Goal: Task Accomplishment & Management: Manage account settings

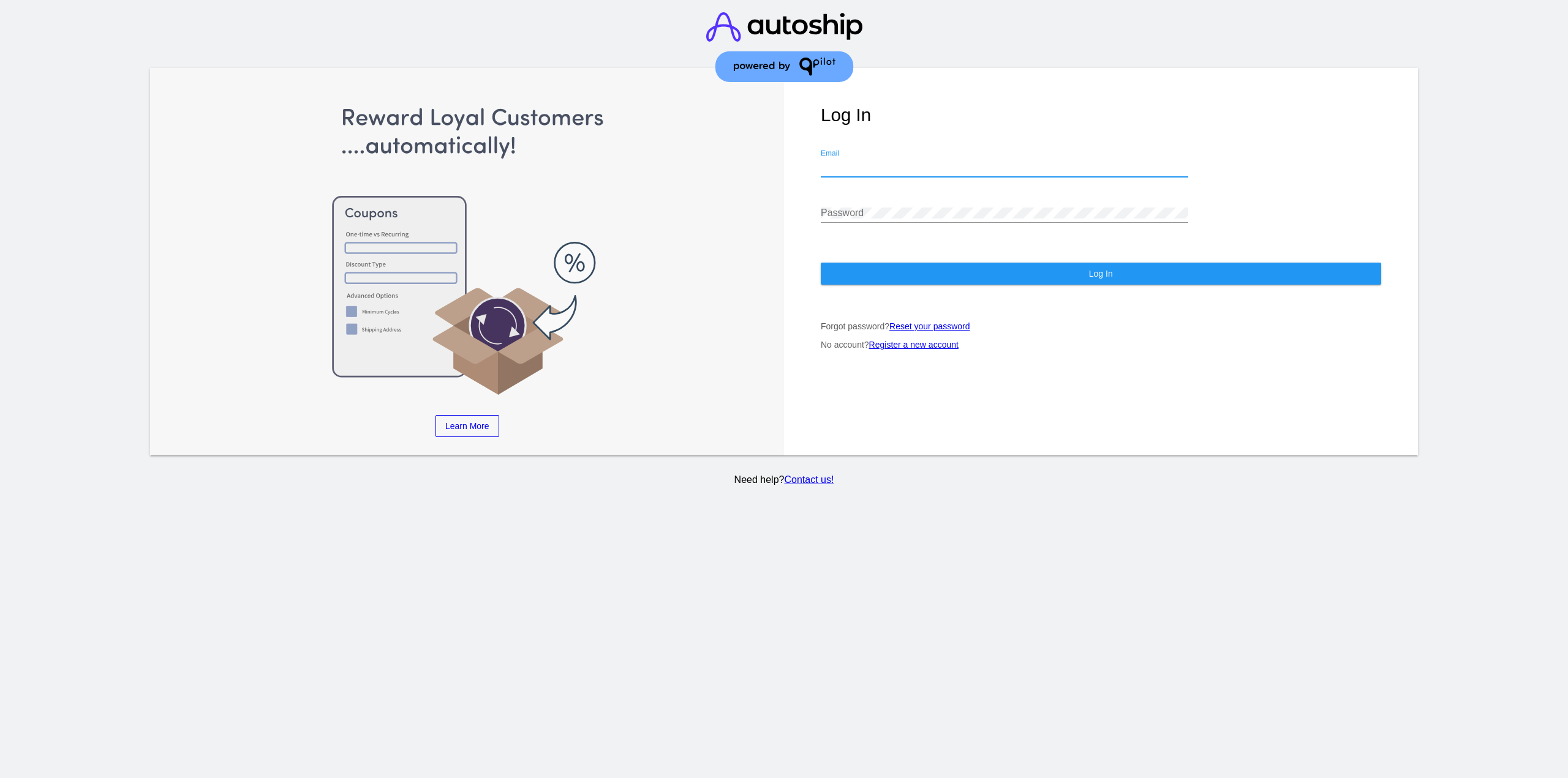
click at [884, 161] on input "Email" at bounding box center [1005, 167] width 368 height 11
type input "jr@patternsinthecloud.com"
click at [838, 207] on div "Password" at bounding box center [1005, 209] width 368 height 27
click at [871, 271] on button "Log In" at bounding box center [1101, 274] width 561 height 22
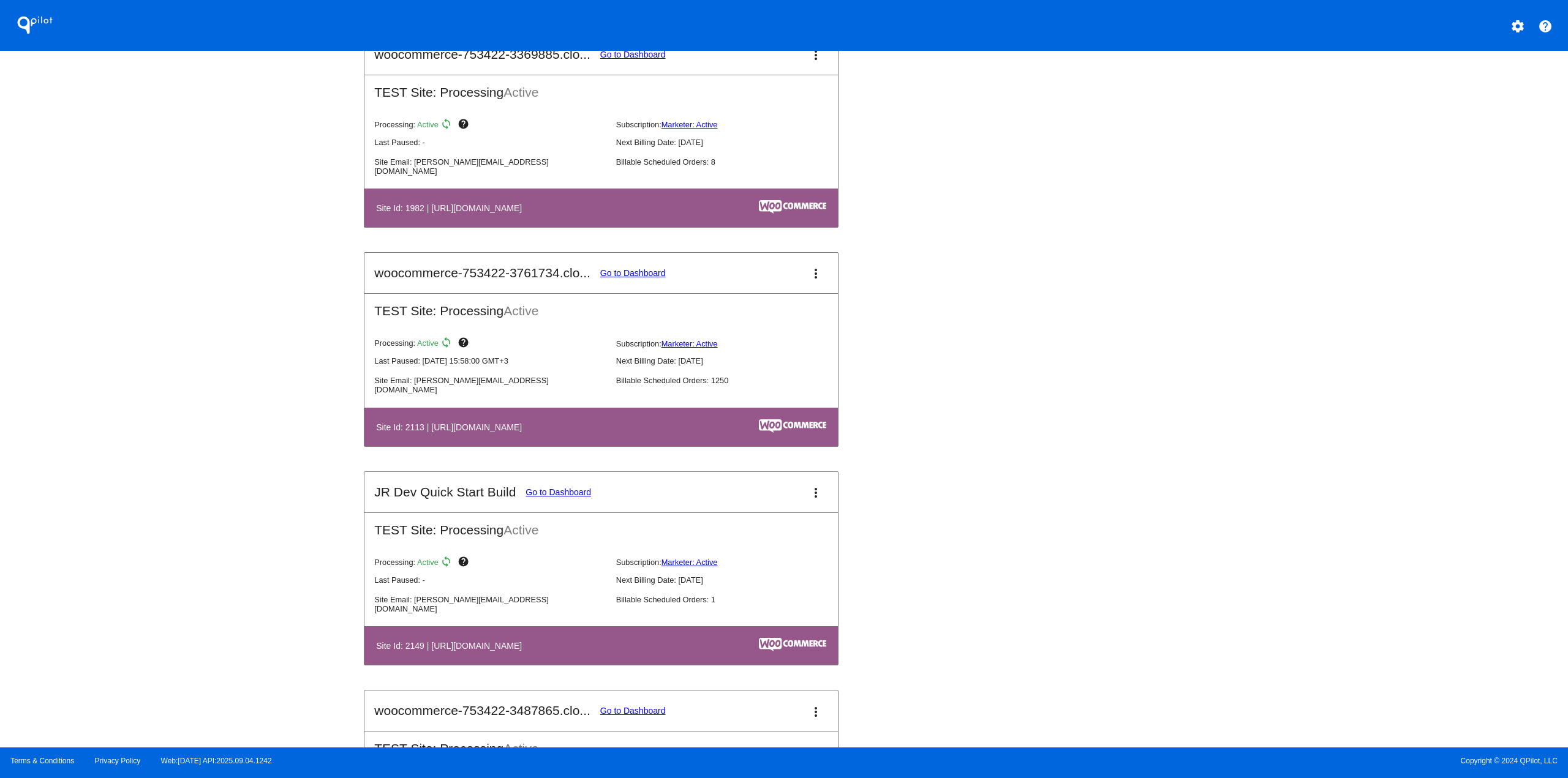
scroll to position [1225, 0]
click at [627, 271] on link "Go to Dashboard" at bounding box center [632, 272] width 65 height 10
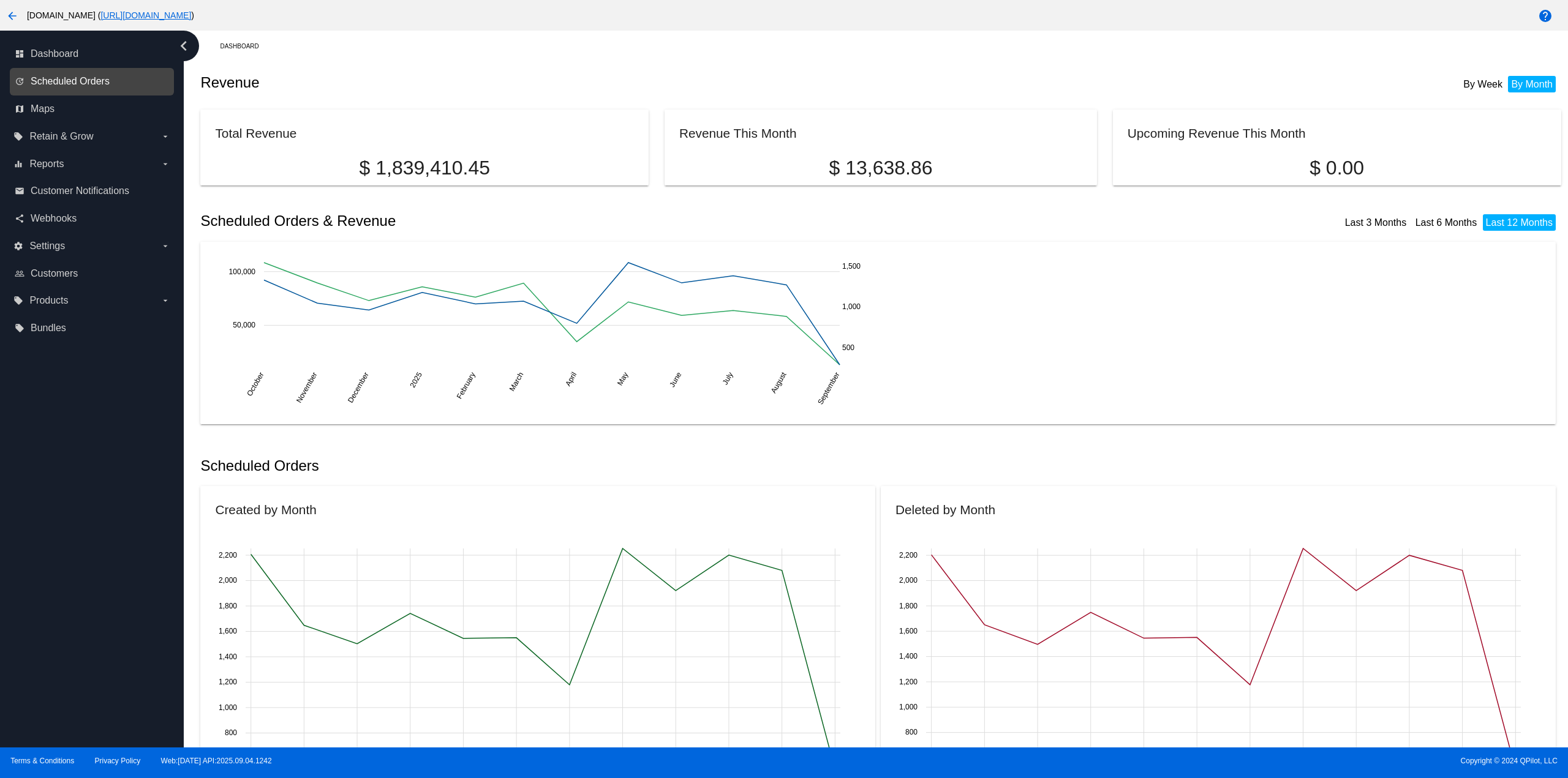
click at [74, 84] on span "Scheduled Orders" at bounding box center [70, 82] width 79 height 11
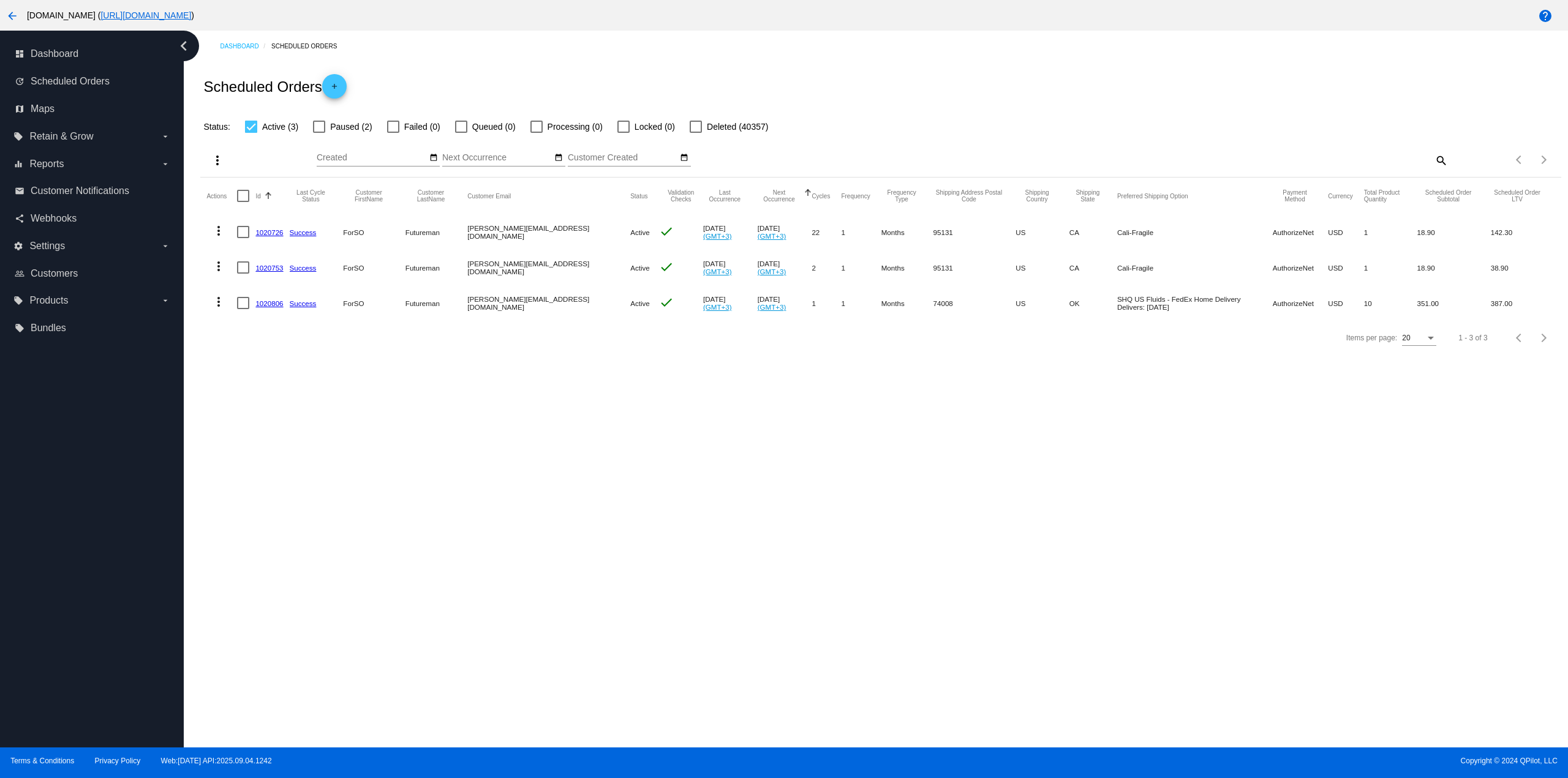
click at [328, 126] on label "Paused (2)" at bounding box center [341, 127] width 59 height 14
click at [319, 133] on input "Paused (2)" at bounding box center [319, 133] width 1 height 1
checkbox input "true"
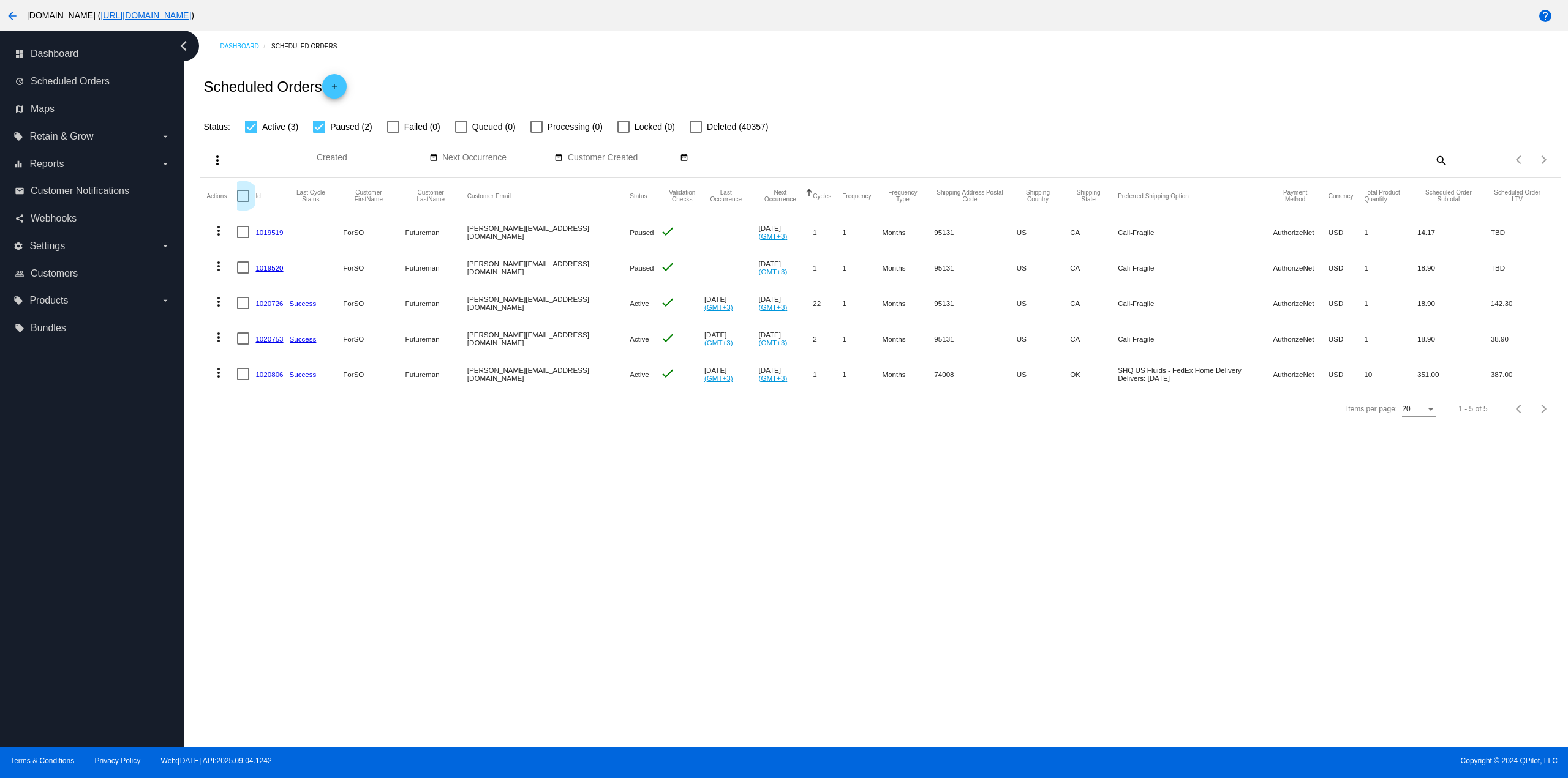
drag, startPoint x: 239, startPoint y: 192, endPoint x: 229, endPoint y: 184, distance: 12.8
click at [239, 192] on div at bounding box center [244, 197] width 13 height 13
click at [243, 202] on input "checkbox" at bounding box center [243, 202] width 1 height 1
checkbox input "true"
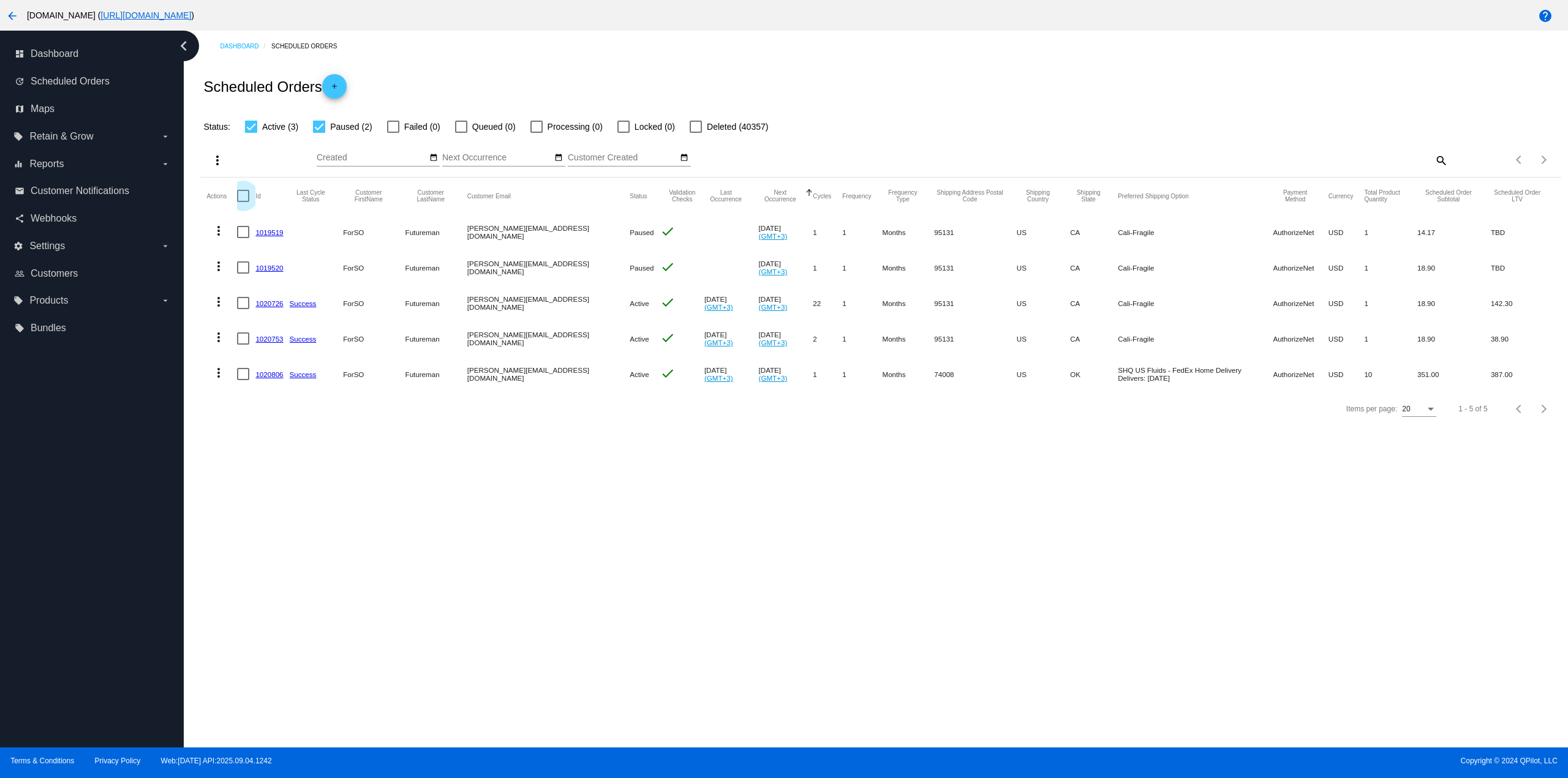
checkbox input "true"
click at [204, 159] on button "more_vert" at bounding box center [215, 159] width 24 height 24
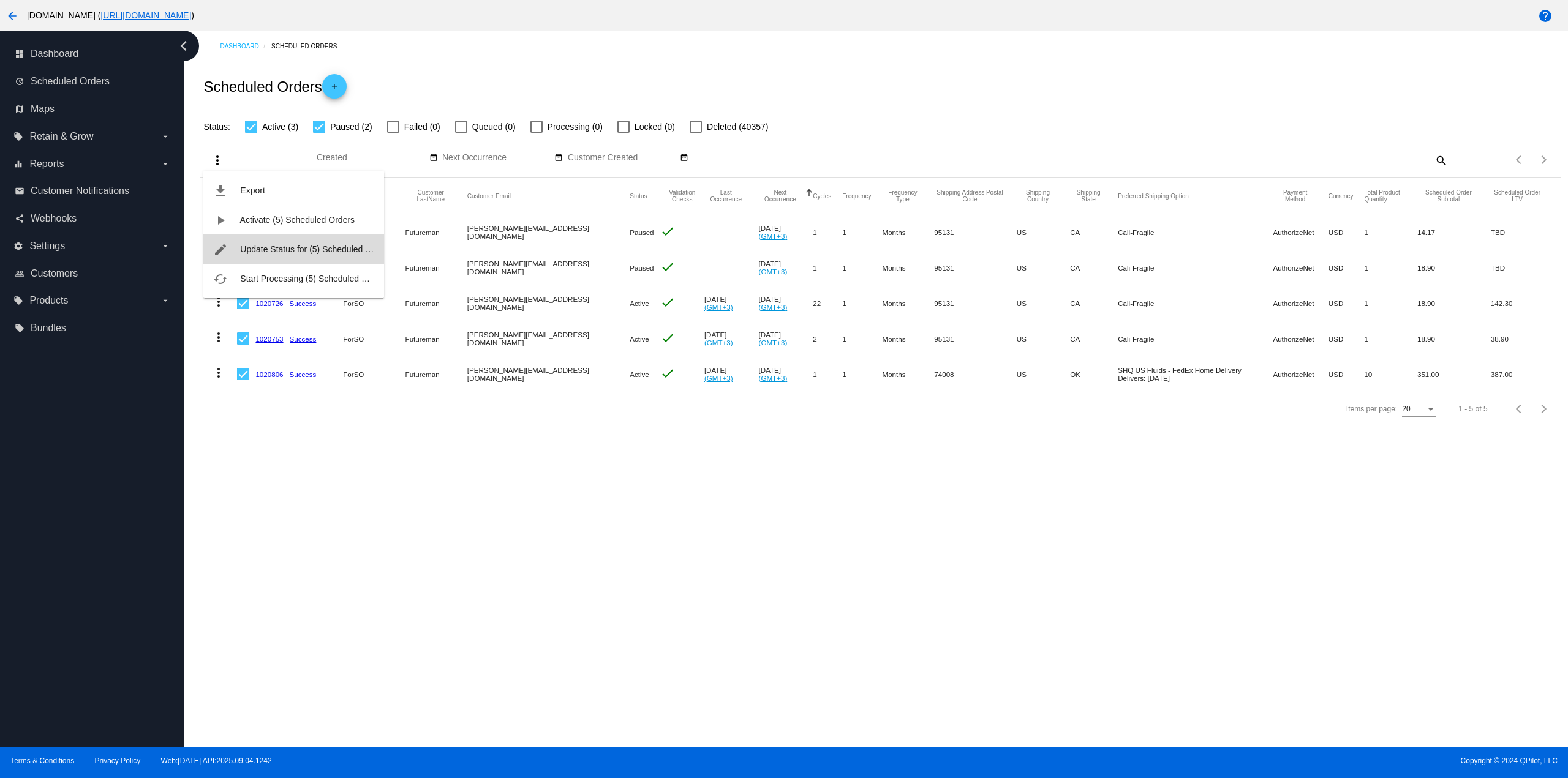
click at [271, 254] on span "Update Status for (5) Scheduled Orders" at bounding box center [315, 249] width 151 height 10
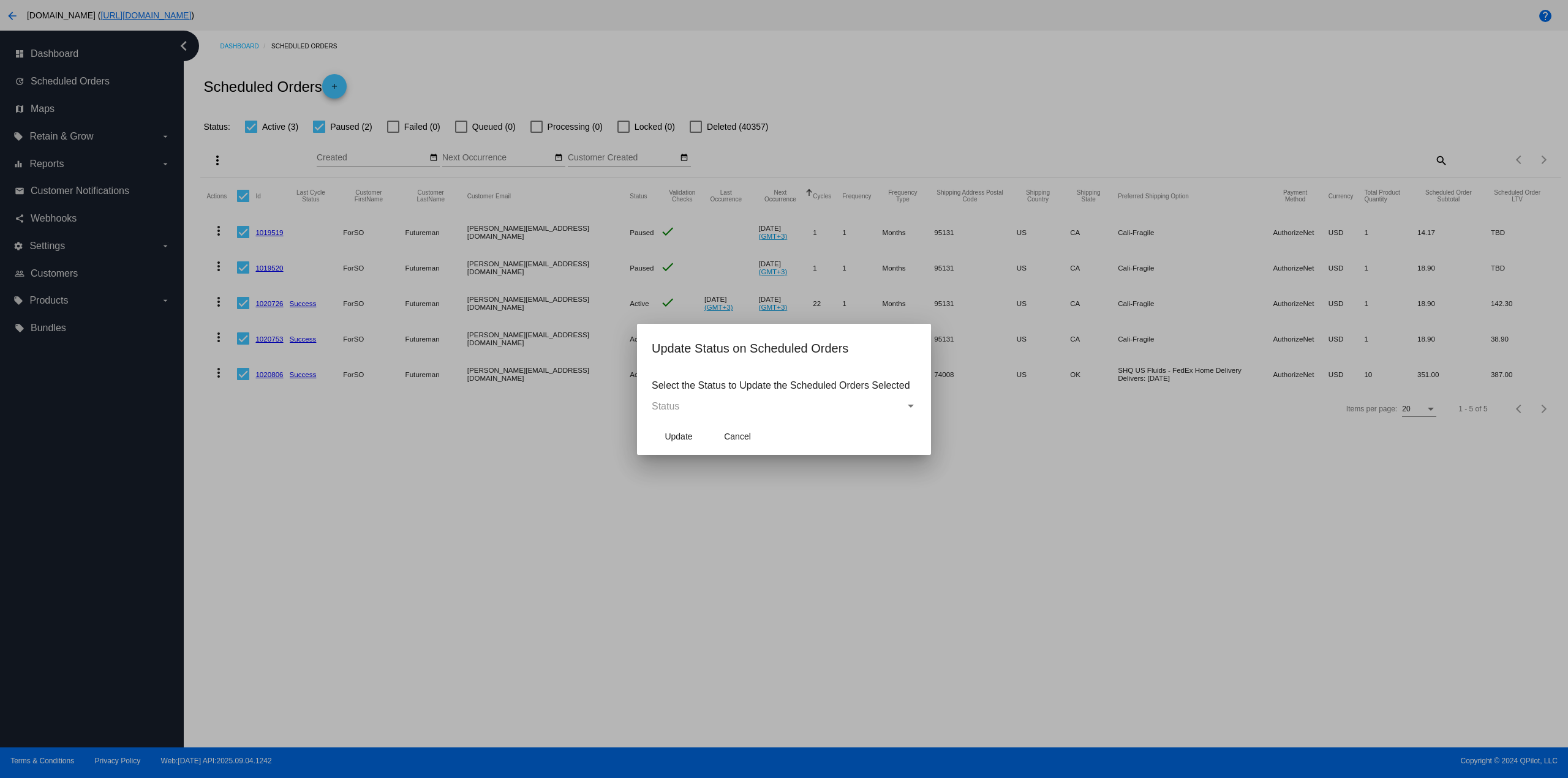
click at [707, 409] on div "Status" at bounding box center [778, 407] width 254 height 11
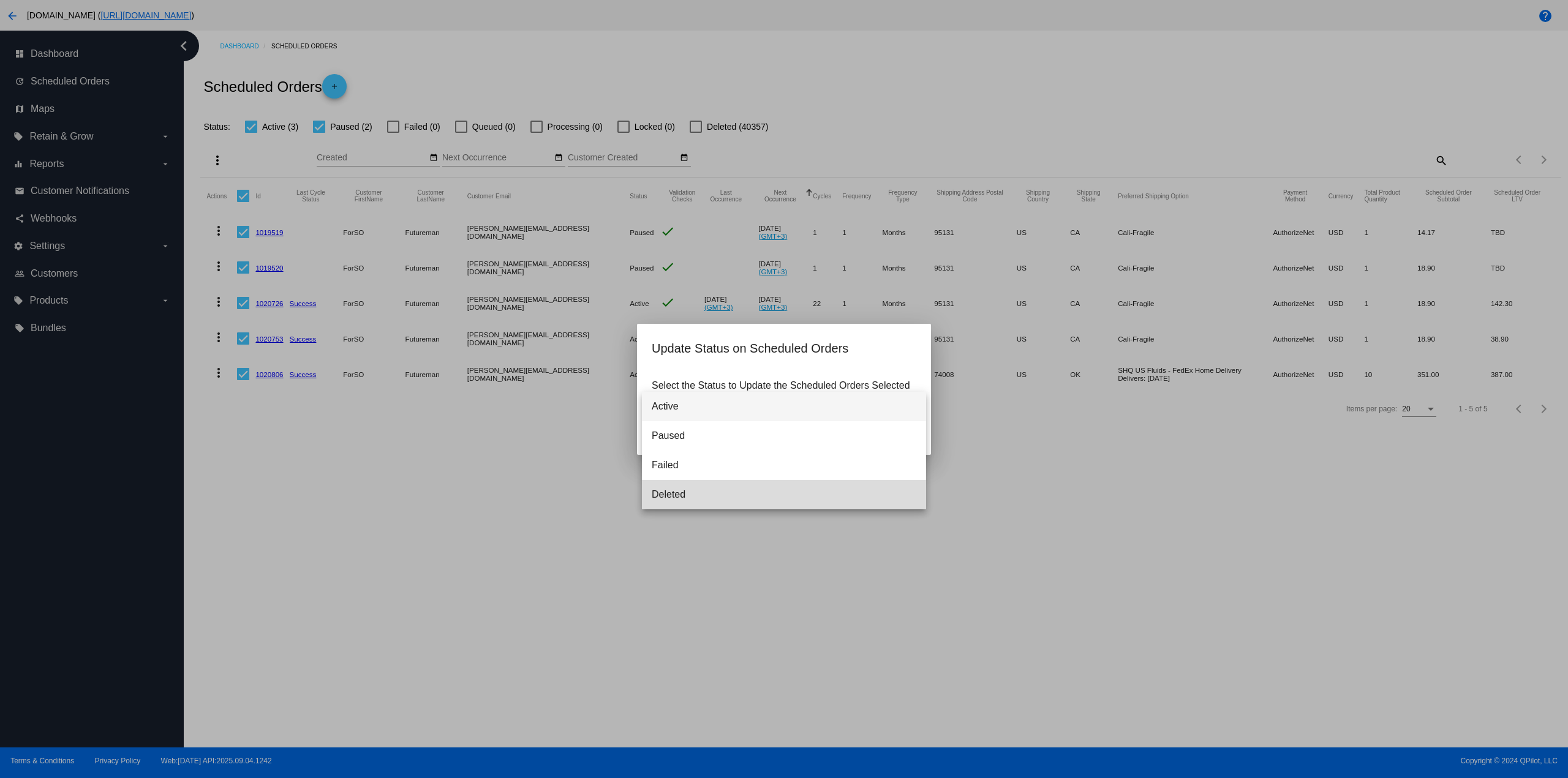
click at [702, 493] on span "Deleted" at bounding box center [784, 495] width 265 height 29
click at [682, 436] on span "Update" at bounding box center [678, 437] width 27 height 10
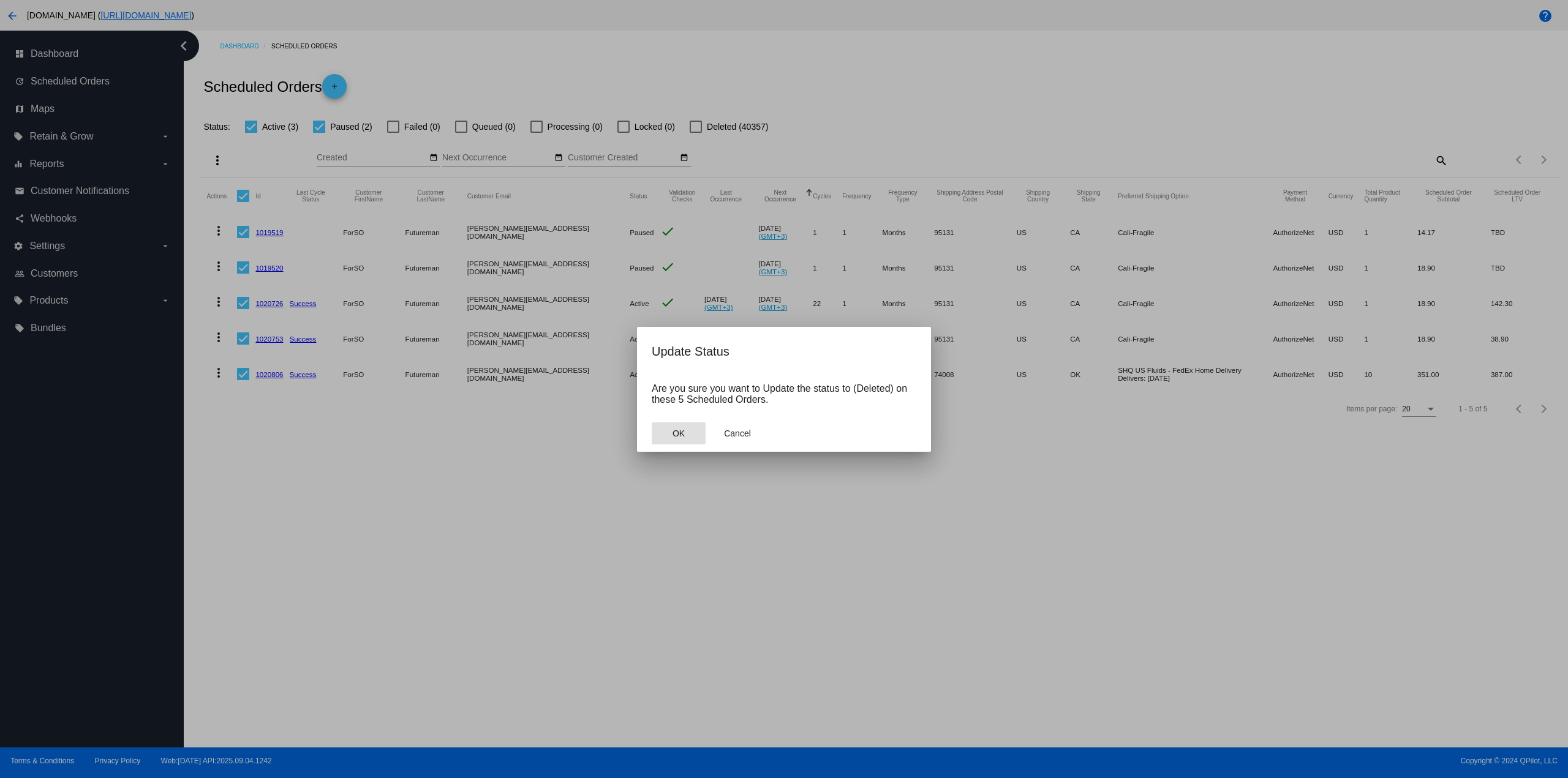
click at [683, 429] on span "OK" at bounding box center [678, 433] width 13 height 10
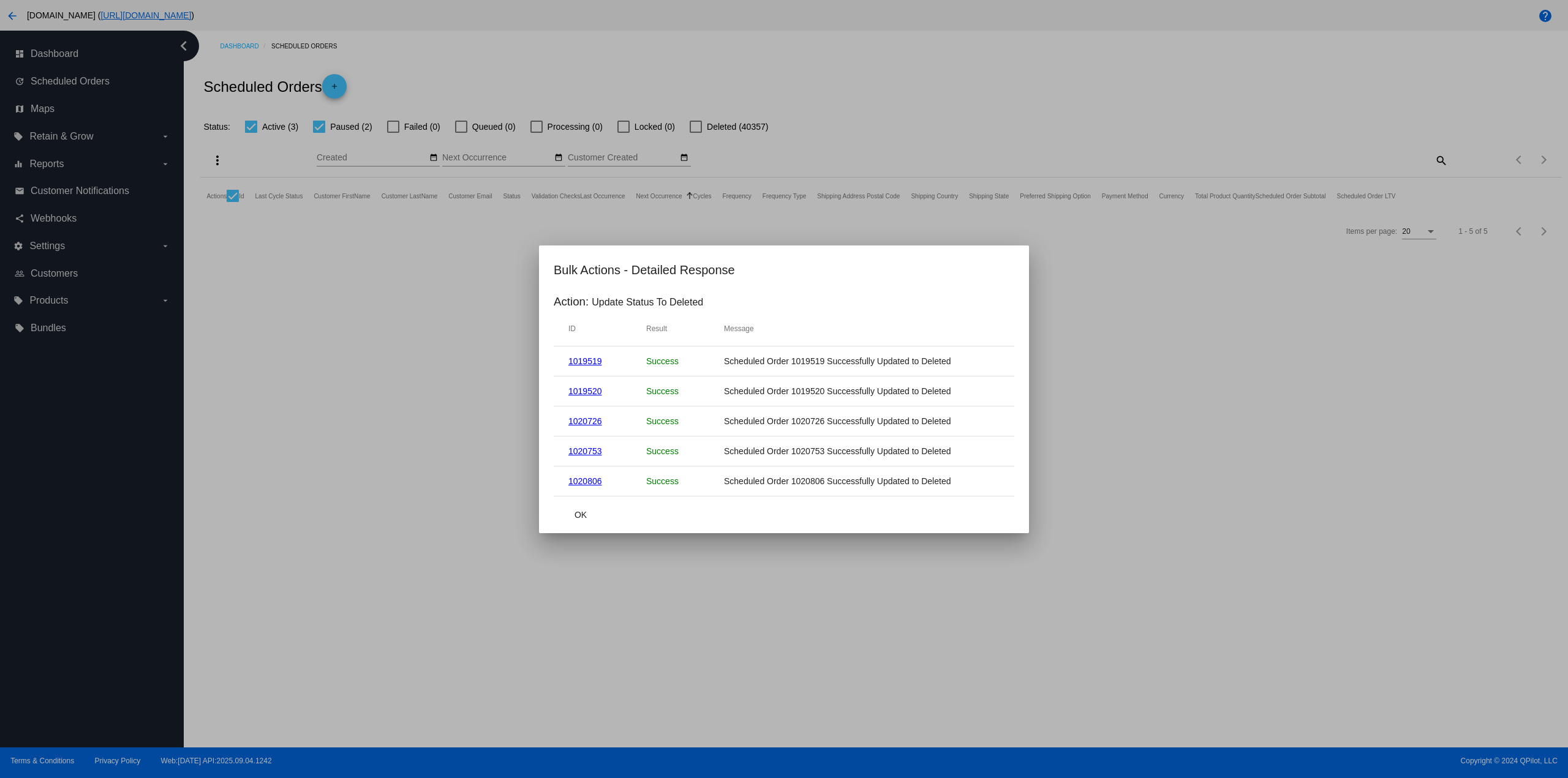
click at [601, 503] on mat-dialog-actions "OK" at bounding box center [784, 514] width 460 height 37
click at [589, 515] on button "OK" at bounding box center [580, 514] width 53 height 22
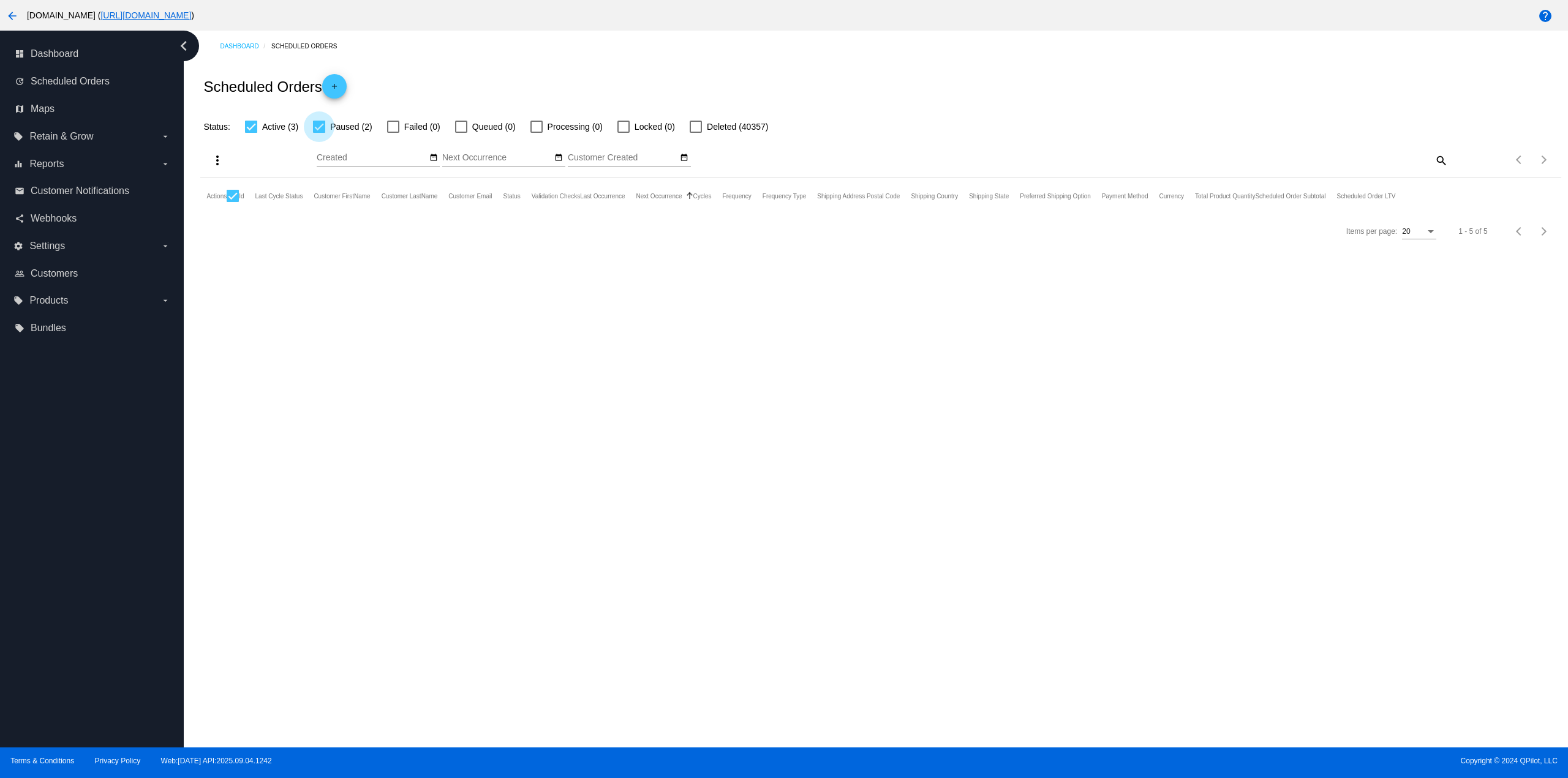
drag, startPoint x: 318, startPoint y: 121, endPoint x: 363, endPoint y: 100, distance: 49.7
click at [319, 121] on div at bounding box center [319, 127] width 13 height 13
click at [319, 133] on input "Paused (2)" at bounding box center [319, 133] width 1 height 1
checkbox input "false"
click at [435, 63] on div "Scheduled Orders add" at bounding box center [880, 86] width 1360 height 49
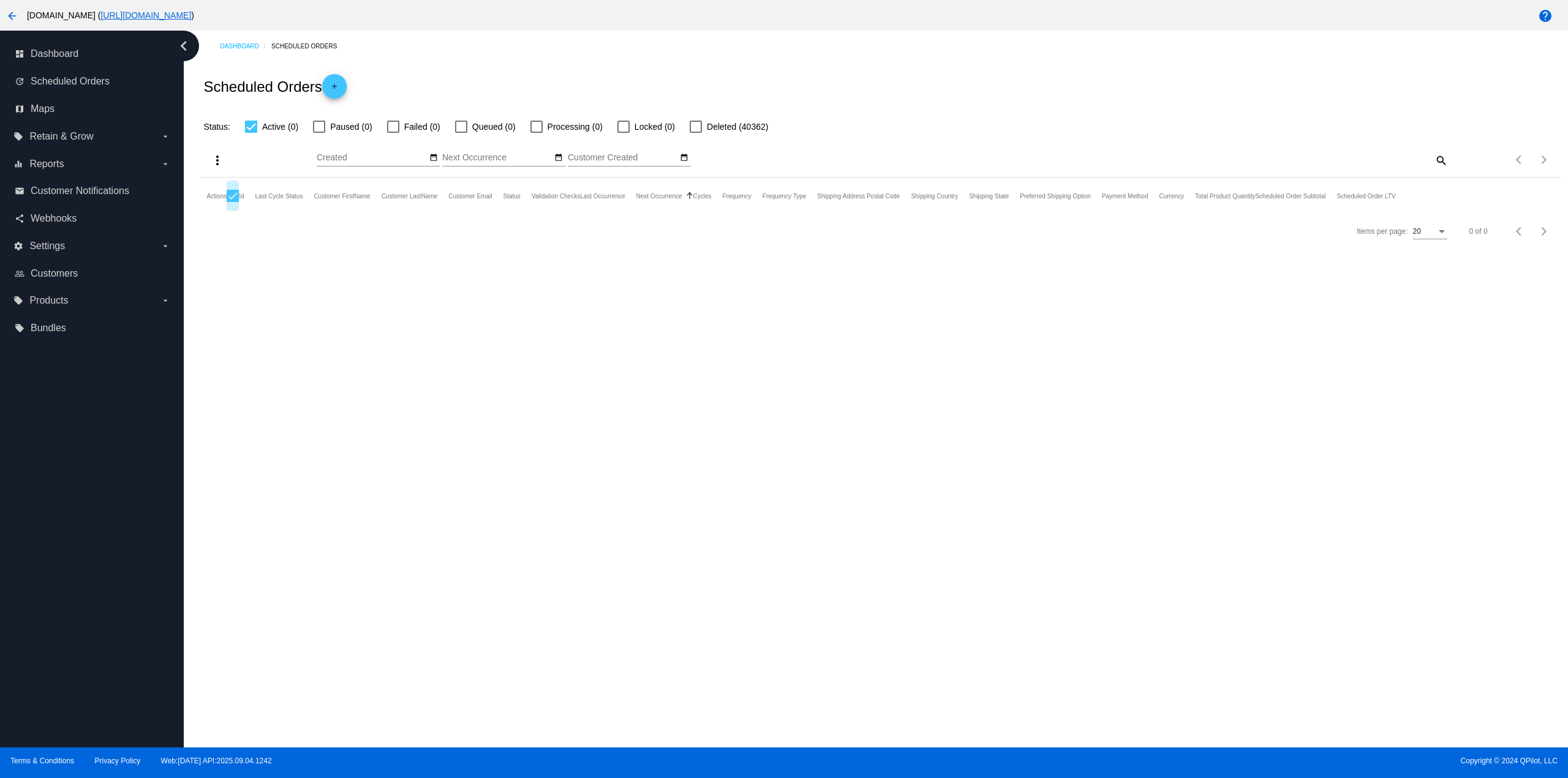
click at [229, 195] on div at bounding box center [233, 197] width 13 height 13
click at [232, 202] on input "checkbox" at bounding box center [232, 202] width 1 height 1
checkbox input "false"
click at [303, 285] on div "Dashboard Scheduled Orders Scheduled Orders add Status: Active (0) Paused (0) F…" at bounding box center [876, 389] width 1384 height 717
click at [337, 72] on div "Scheduled Orders add" at bounding box center [880, 86] width 1360 height 49
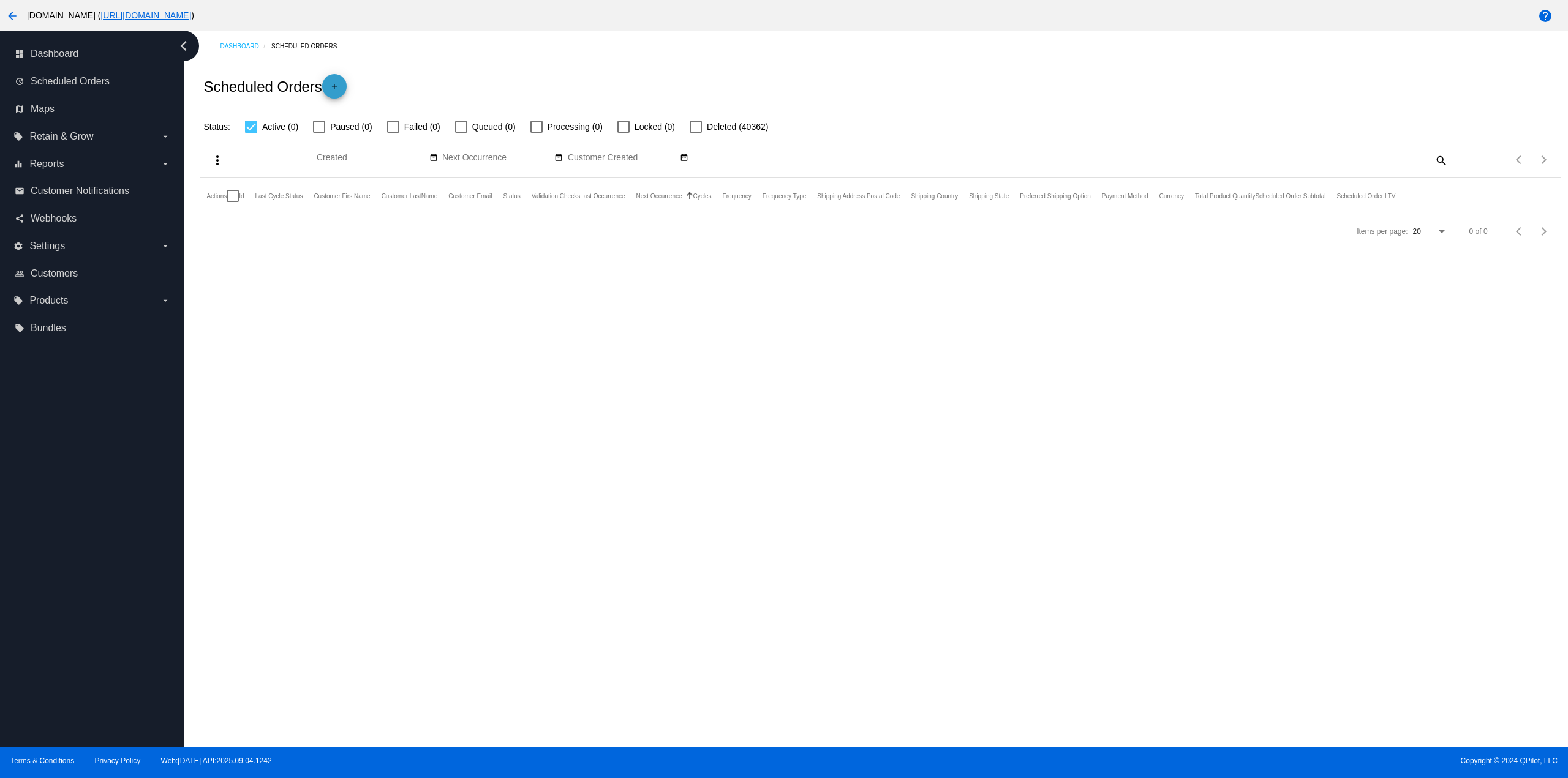
click at [339, 92] on mat-icon "add" at bounding box center [334, 90] width 14 height 14
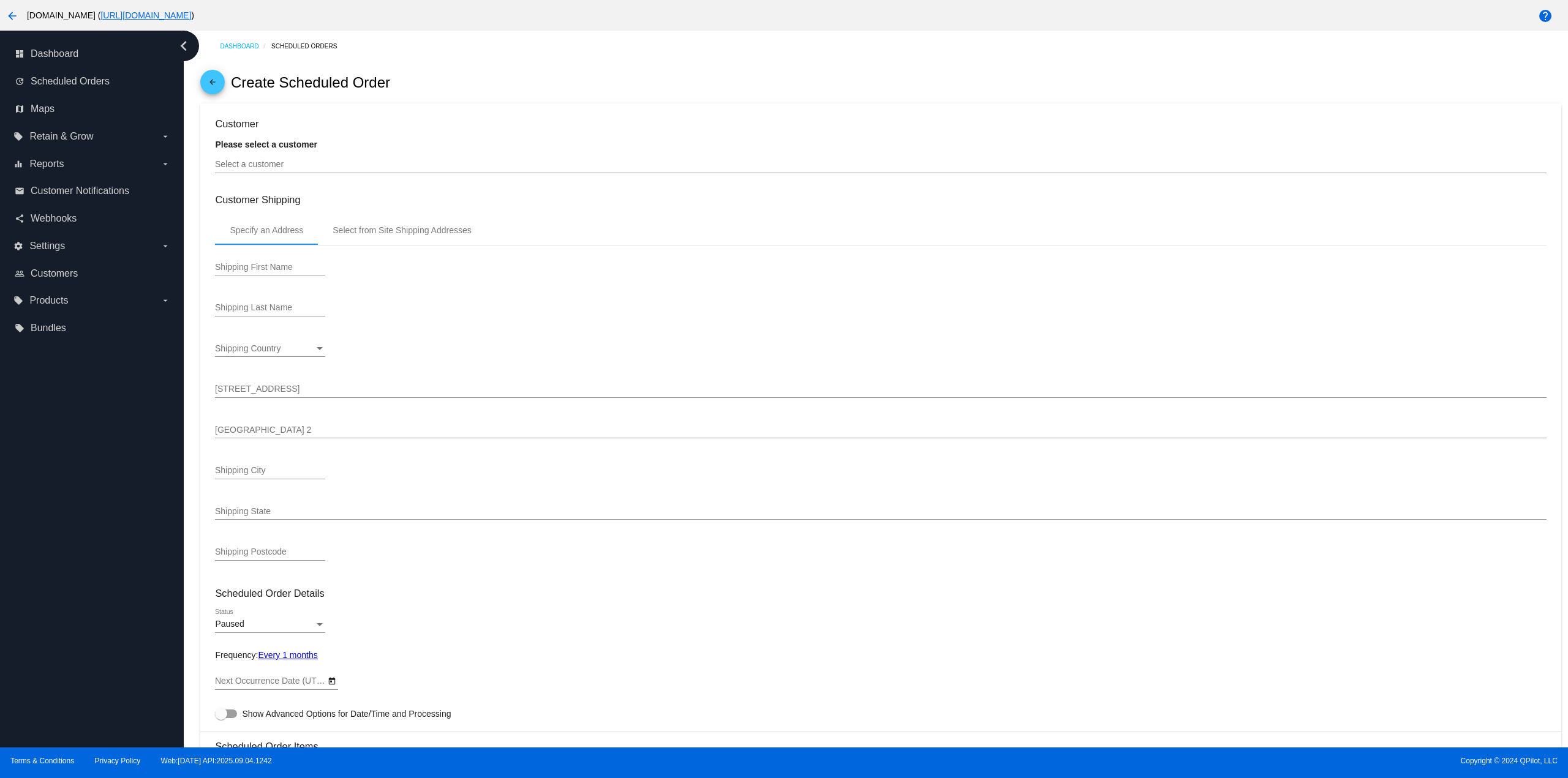
type input "[DATE]"
click at [325, 177] on div "Select a customer" at bounding box center [880, 167] width 1331 height 35
click at [325, 171] on div "Select a customer" at bounding box center [880, 161] width 1331 height 24
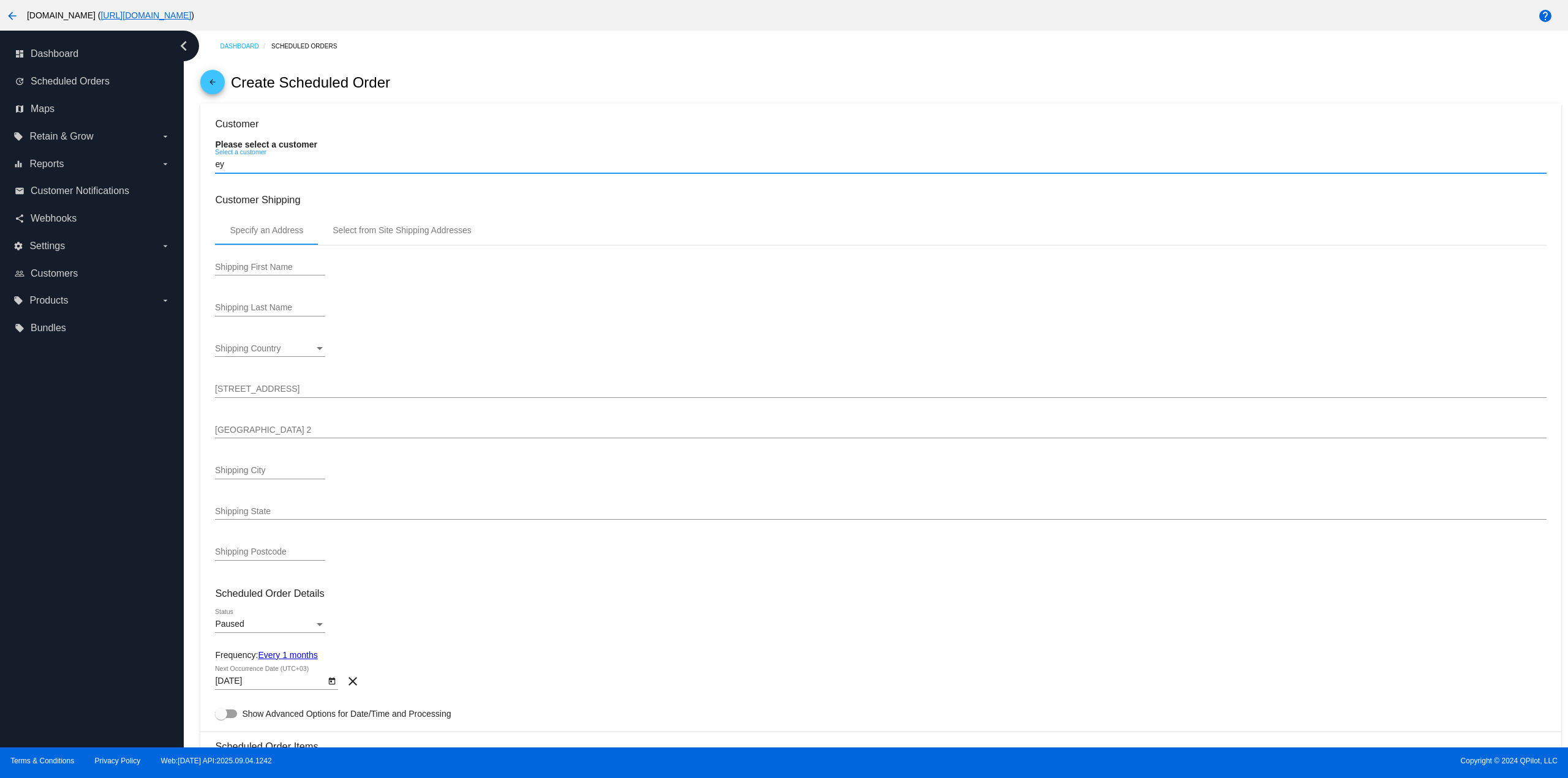
type input "е"
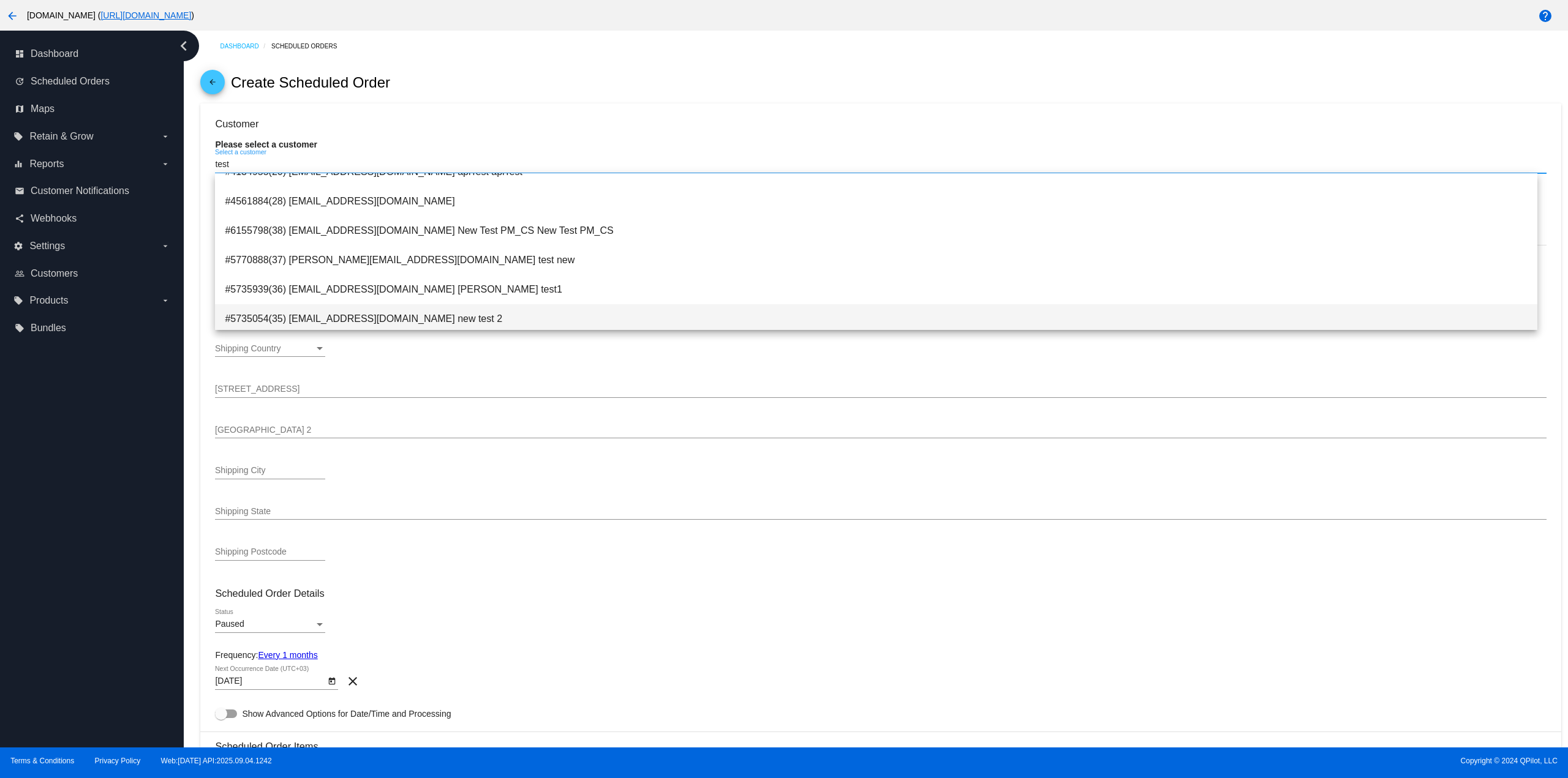
scroll to position [62, 0]
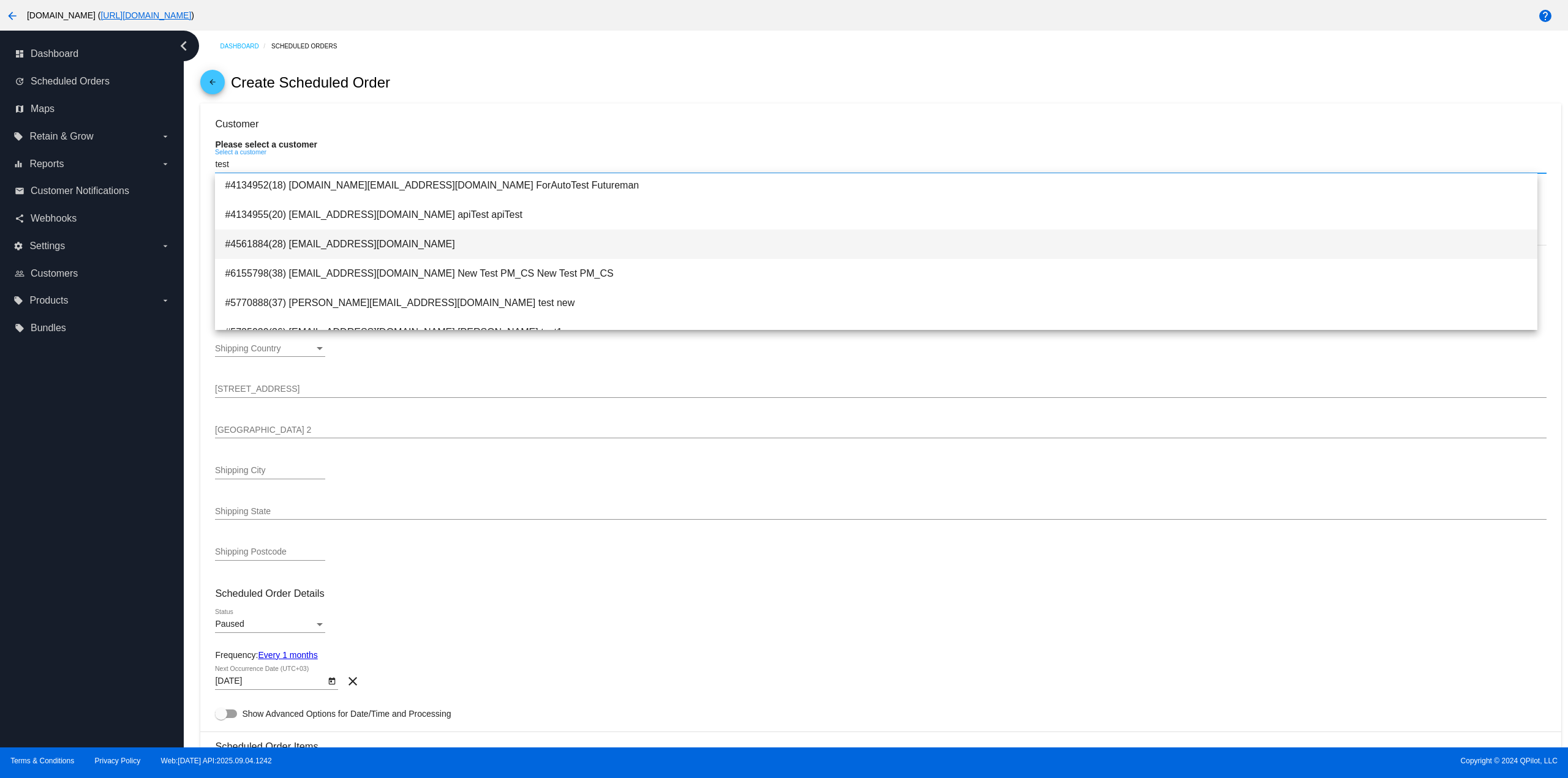
type input "test"
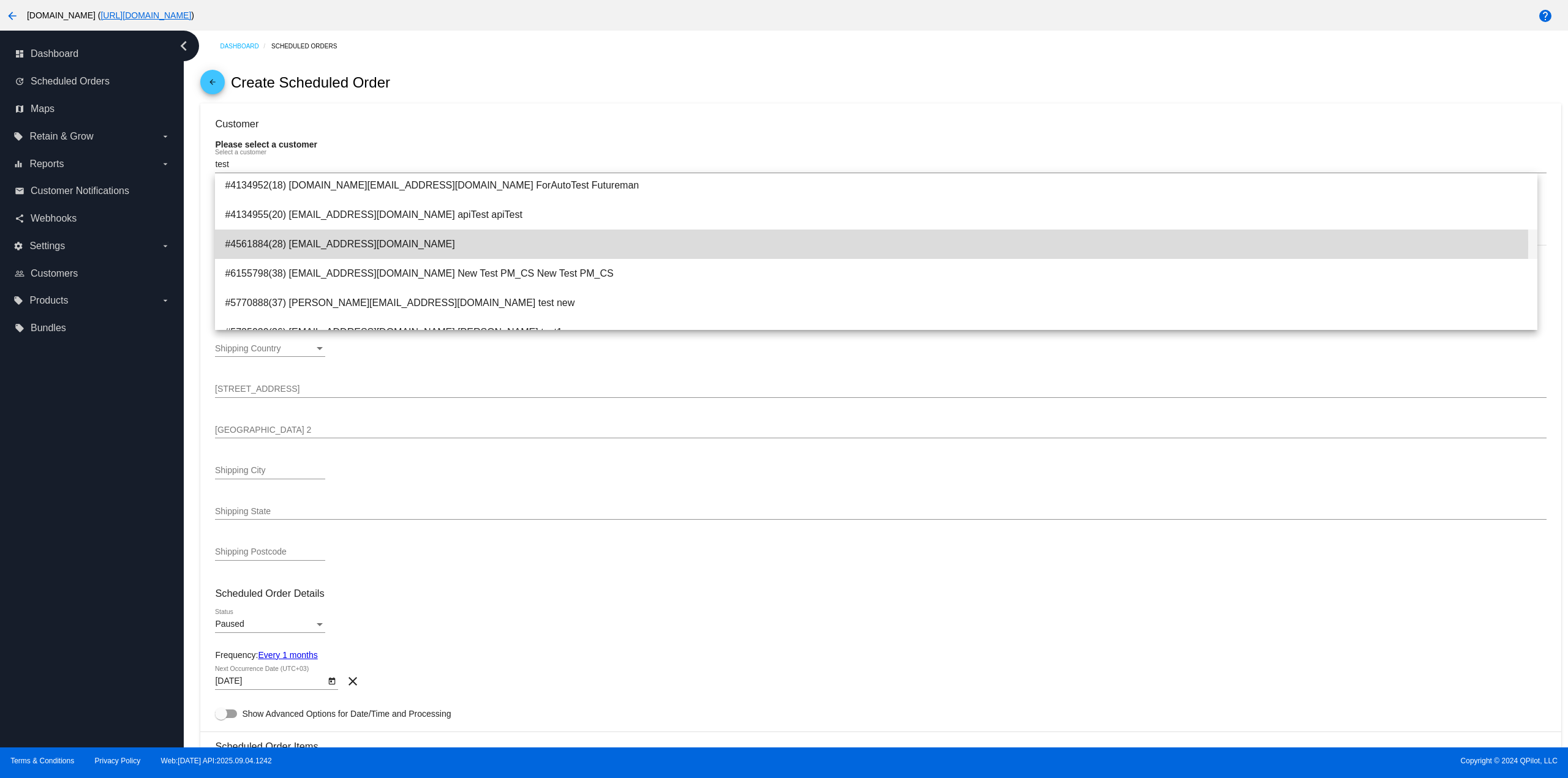
click at [427, 245] on span "#4561884(28) testuser-8173bb@inbox.of-it.org" at bounding box center [875, 245] width 1302 height 29
type input "Customer Notifications Prod"
type input "Main Customer Notifications Address 1"
type input "Main Customer Notifications Address 2"
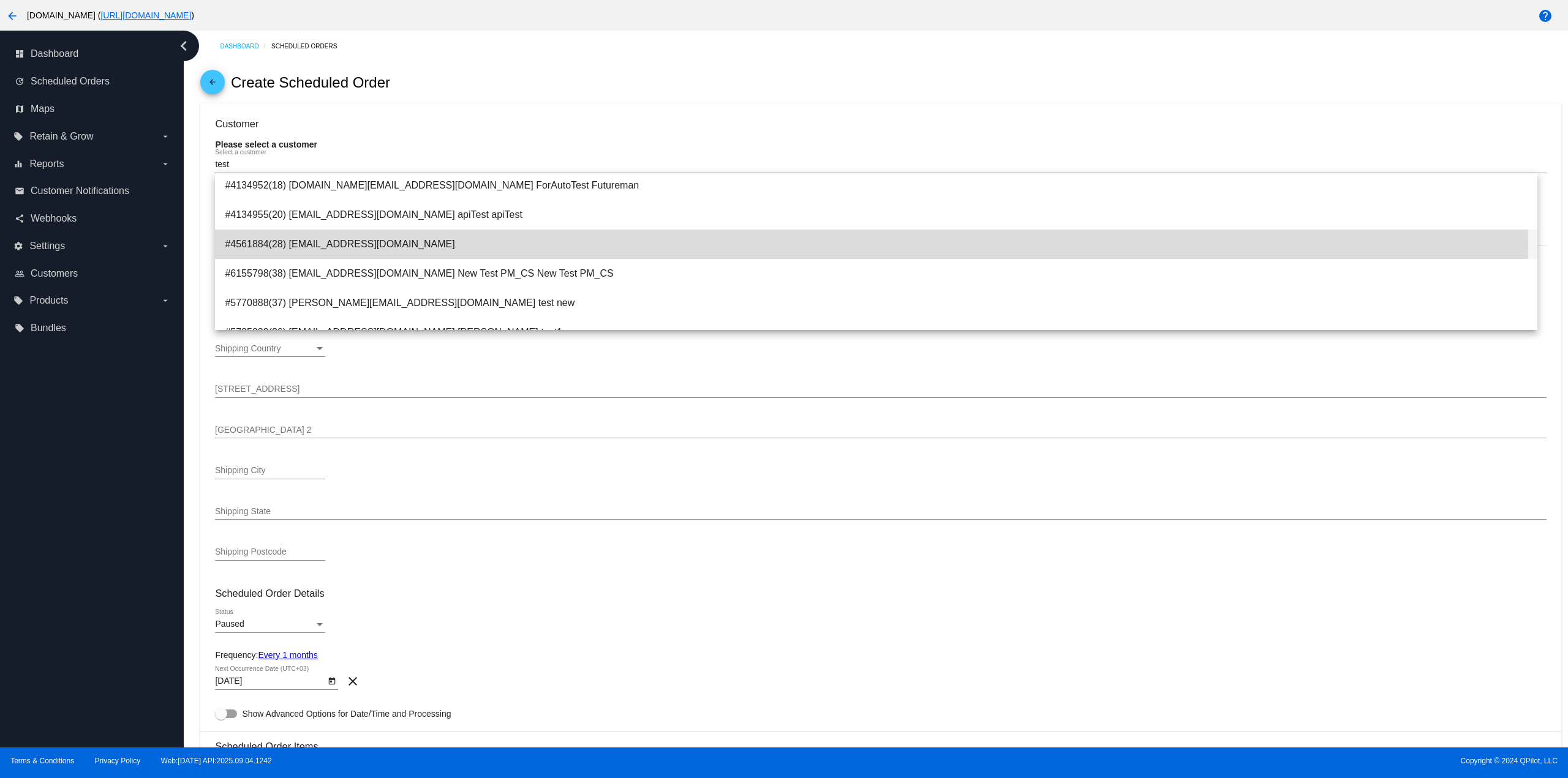
type input "[GEOGRAPHIC_DATA][PERSON_NAME]"
type input "95131"
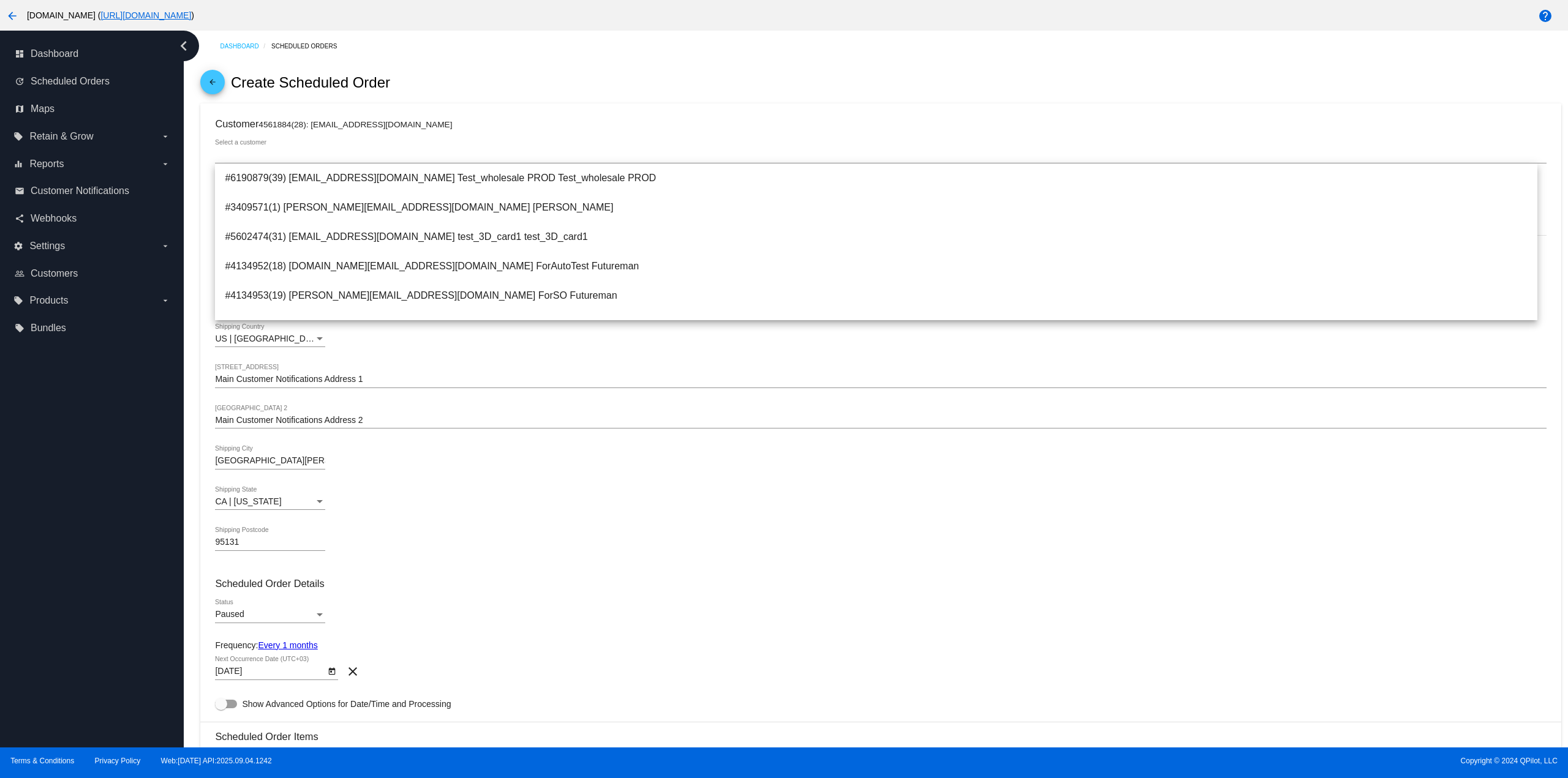
click at [580, 82] on div "arrow_back Create Scheduled Order" at bounding box center [880, 82] width 1360 height 42
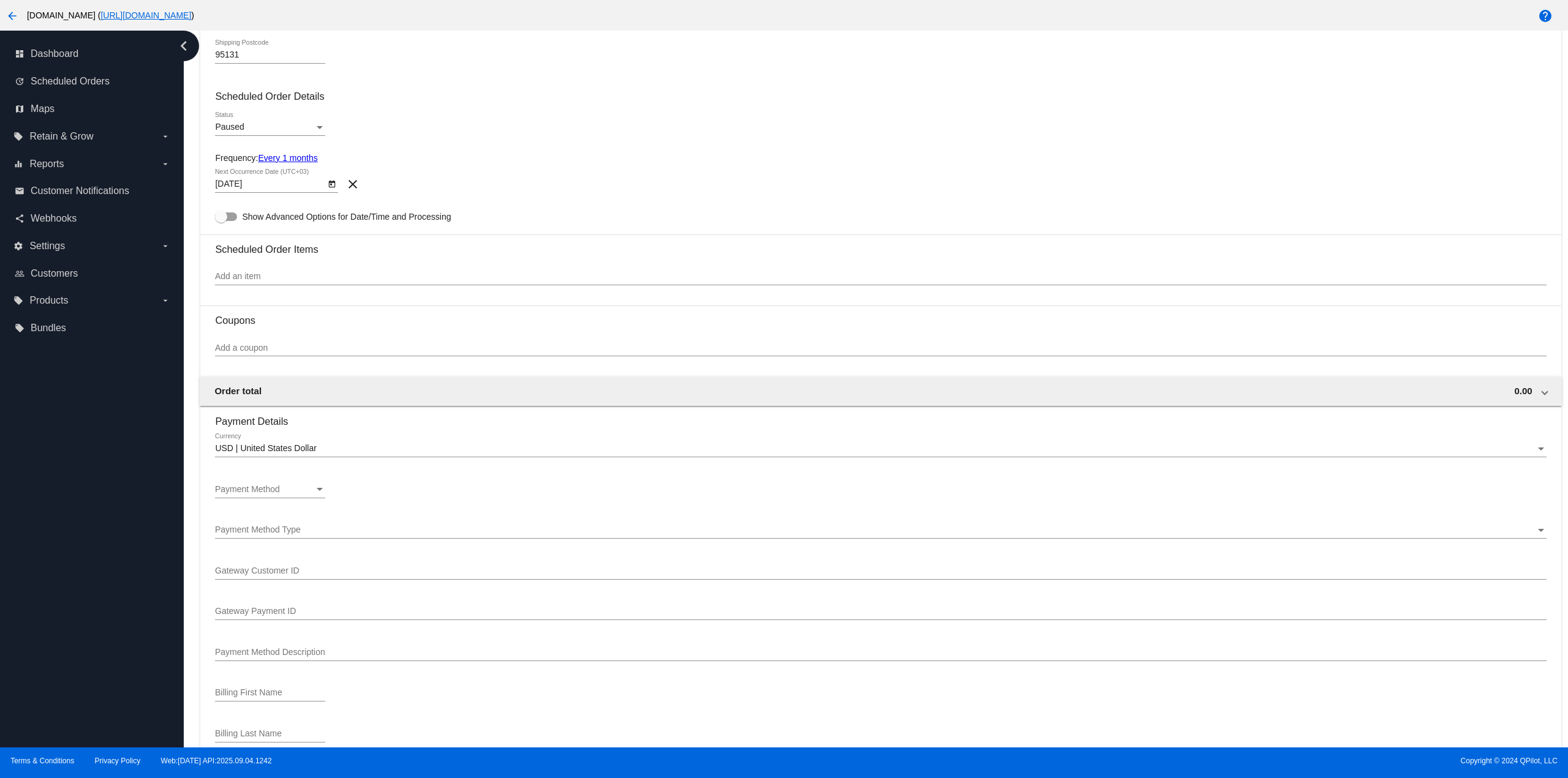
scroll to position [490, 0]
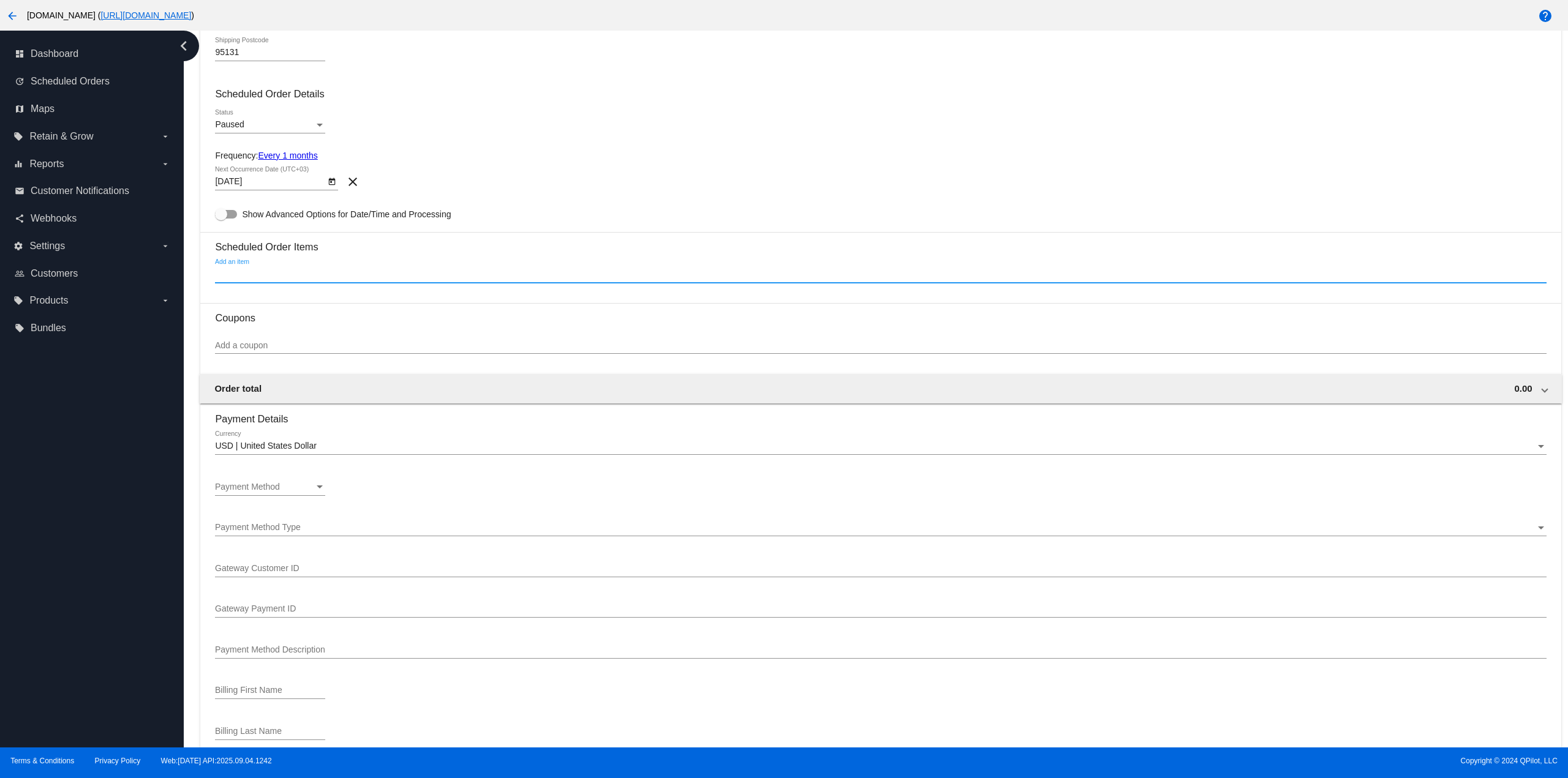
click at [326, 271] on input "Add an item" at bounding box center [880, 274] width 1331 height 10
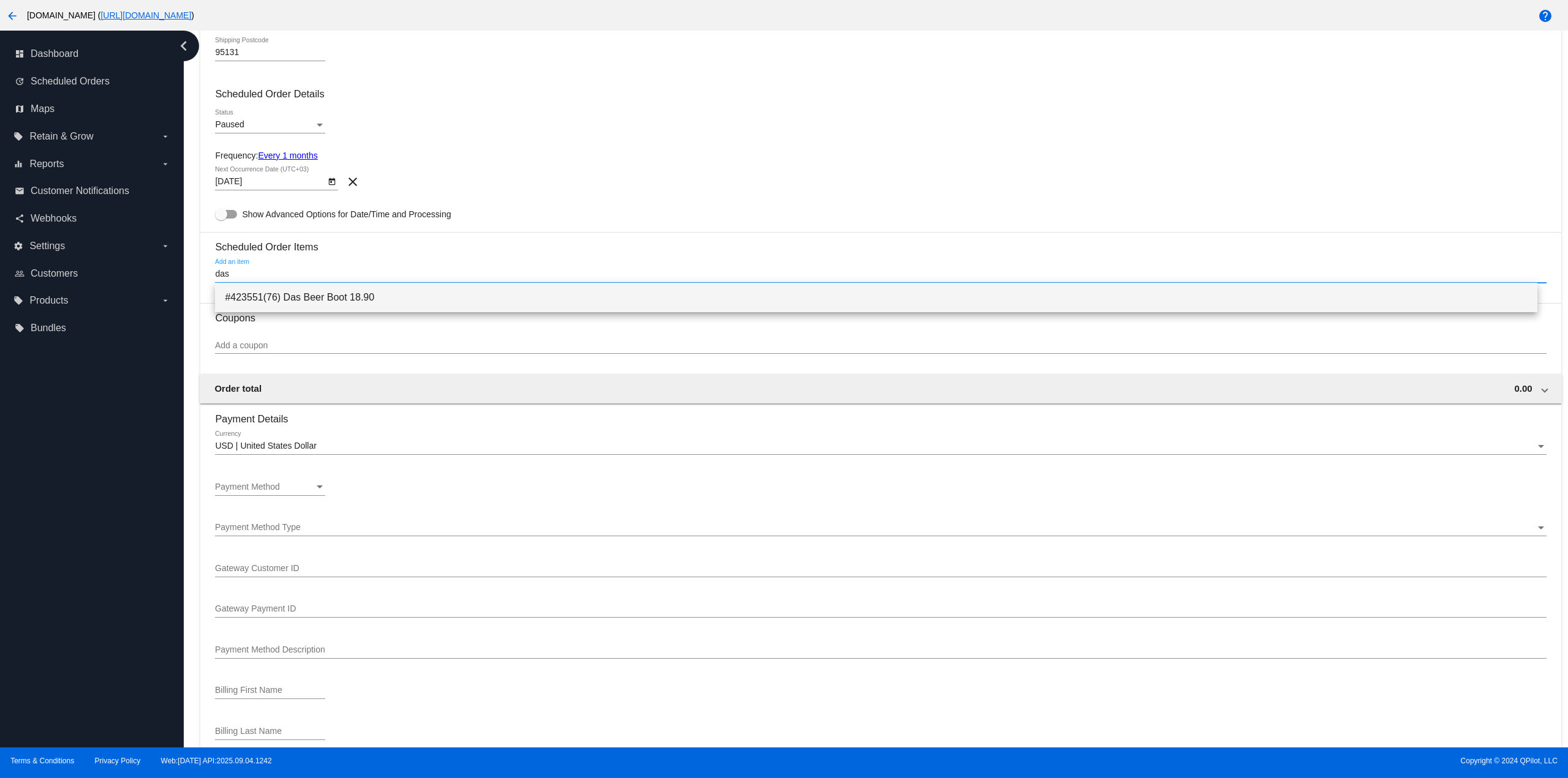
type input "das"
click at [305, 297] on span "#423551(76) Das Beer Boot 18.90" at bounding box center [875, 297] width 1302 height 29
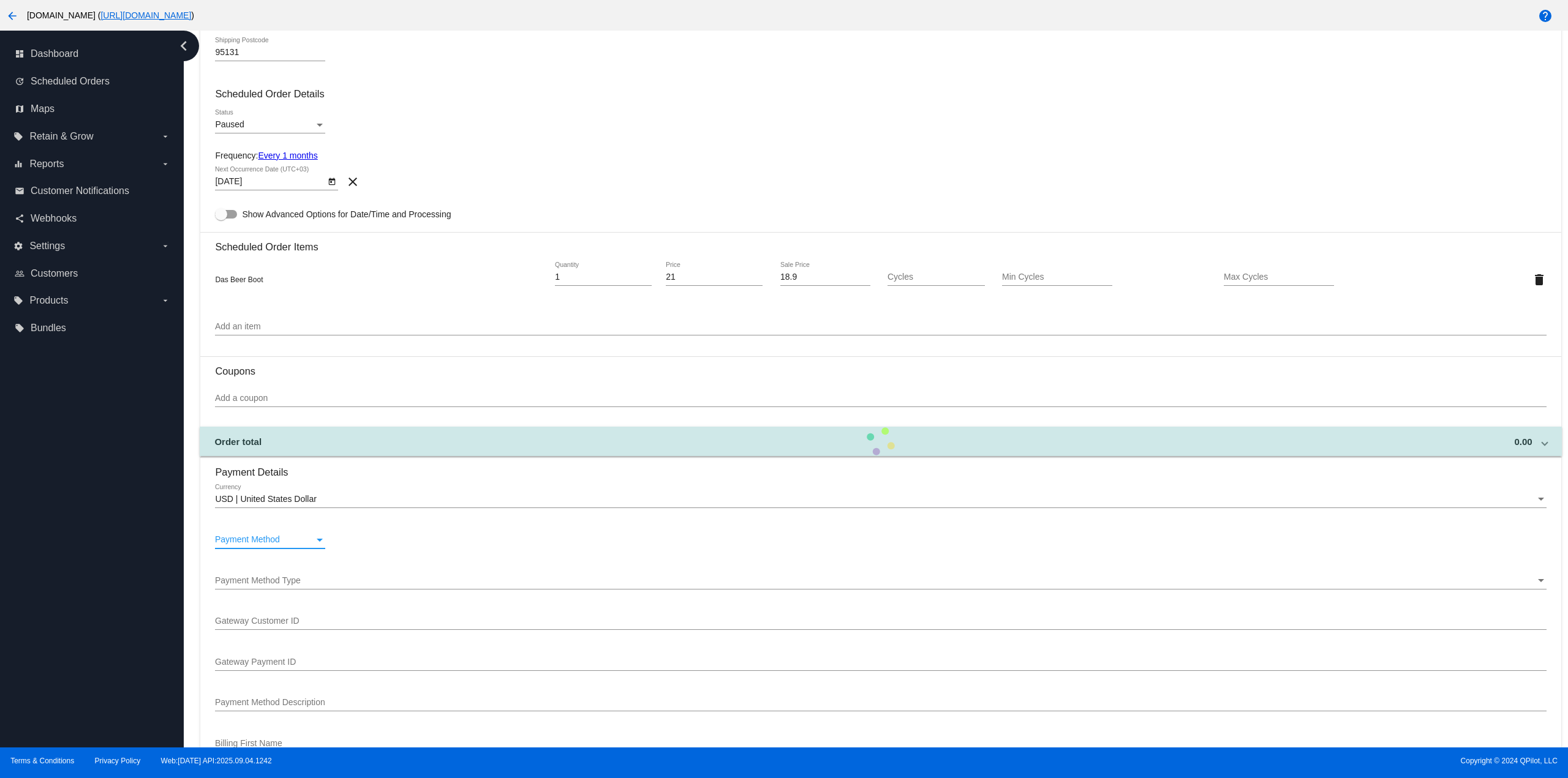
click at [274, 545] on div "Payment Method" at bounding box center [265, 540] width 100 height 10
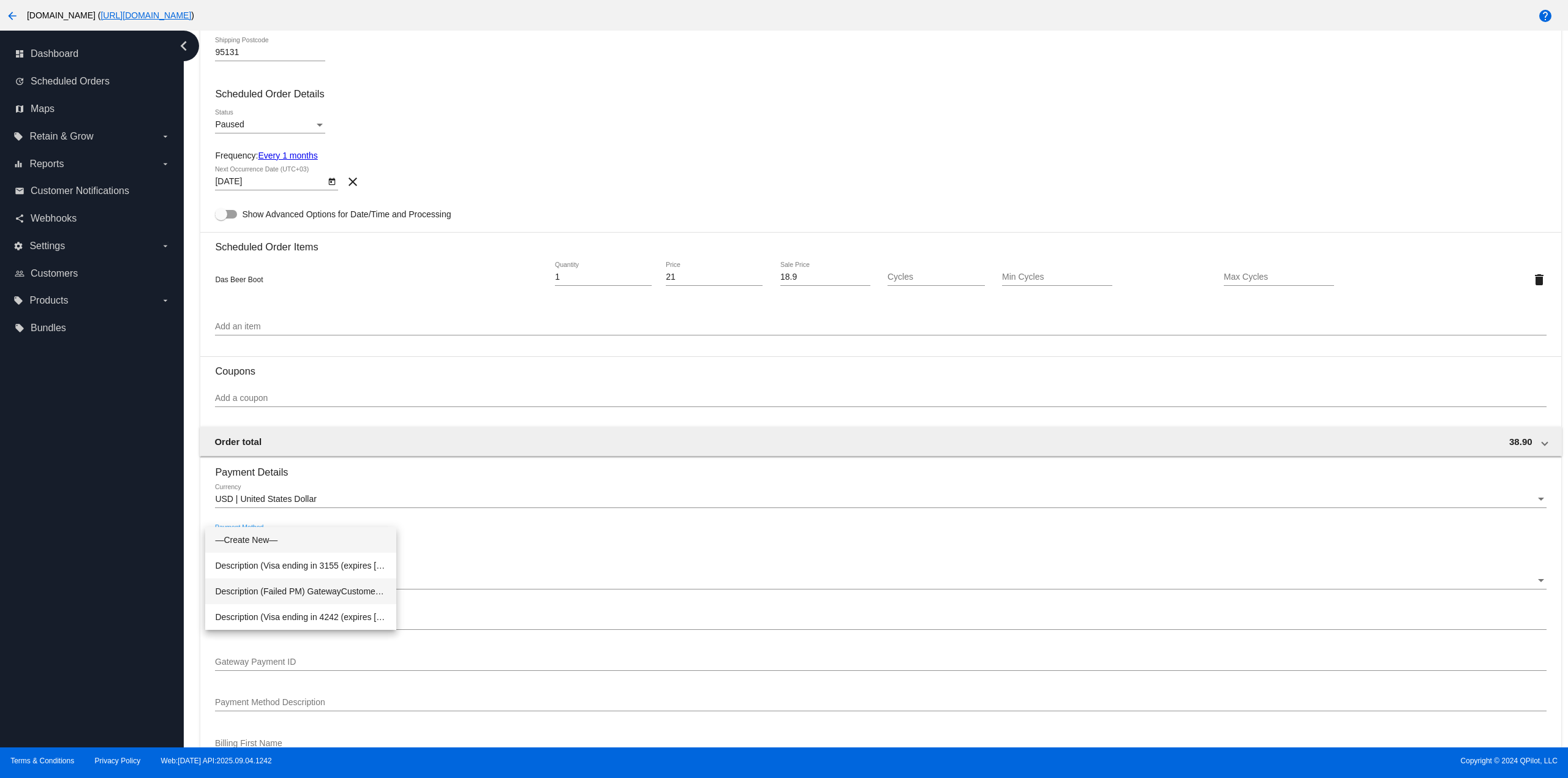
click at [293, 595] on span "Description (Failed PM) GatewayCustomerId (0) GatewayPaymentId (0)" at bounding box center [300, 591] width 171 height 25
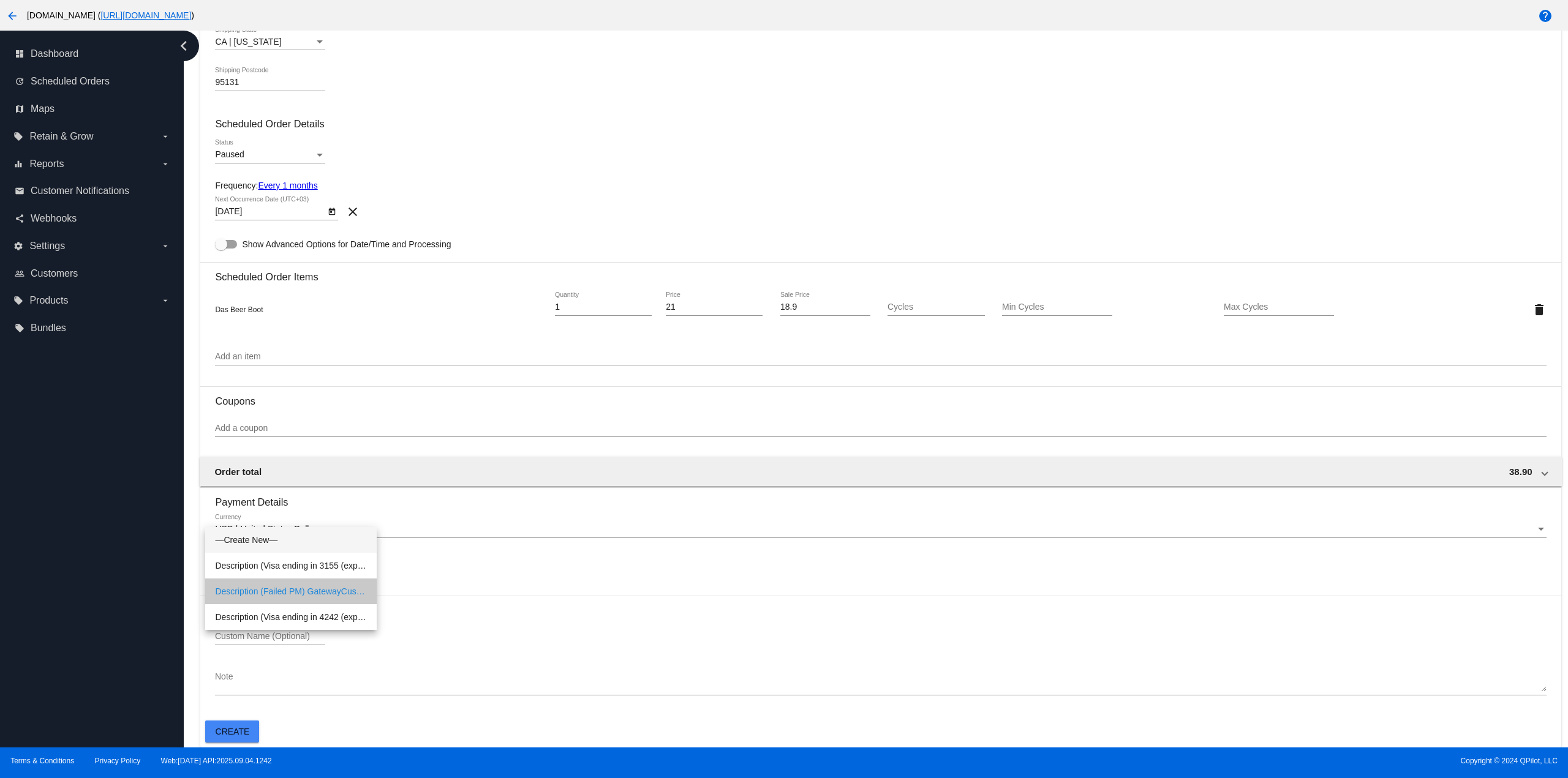
scroll to position [460, 0]
click at [105, 572] on div "dashboard Dashboard update Scheduled Orders map Maps local_offer Retain & Grow …" at bounding box center [91, 389] width 184 height 717
click at [245, 730] on span "Create" at bounding box center [233, 731] width 34 height 10
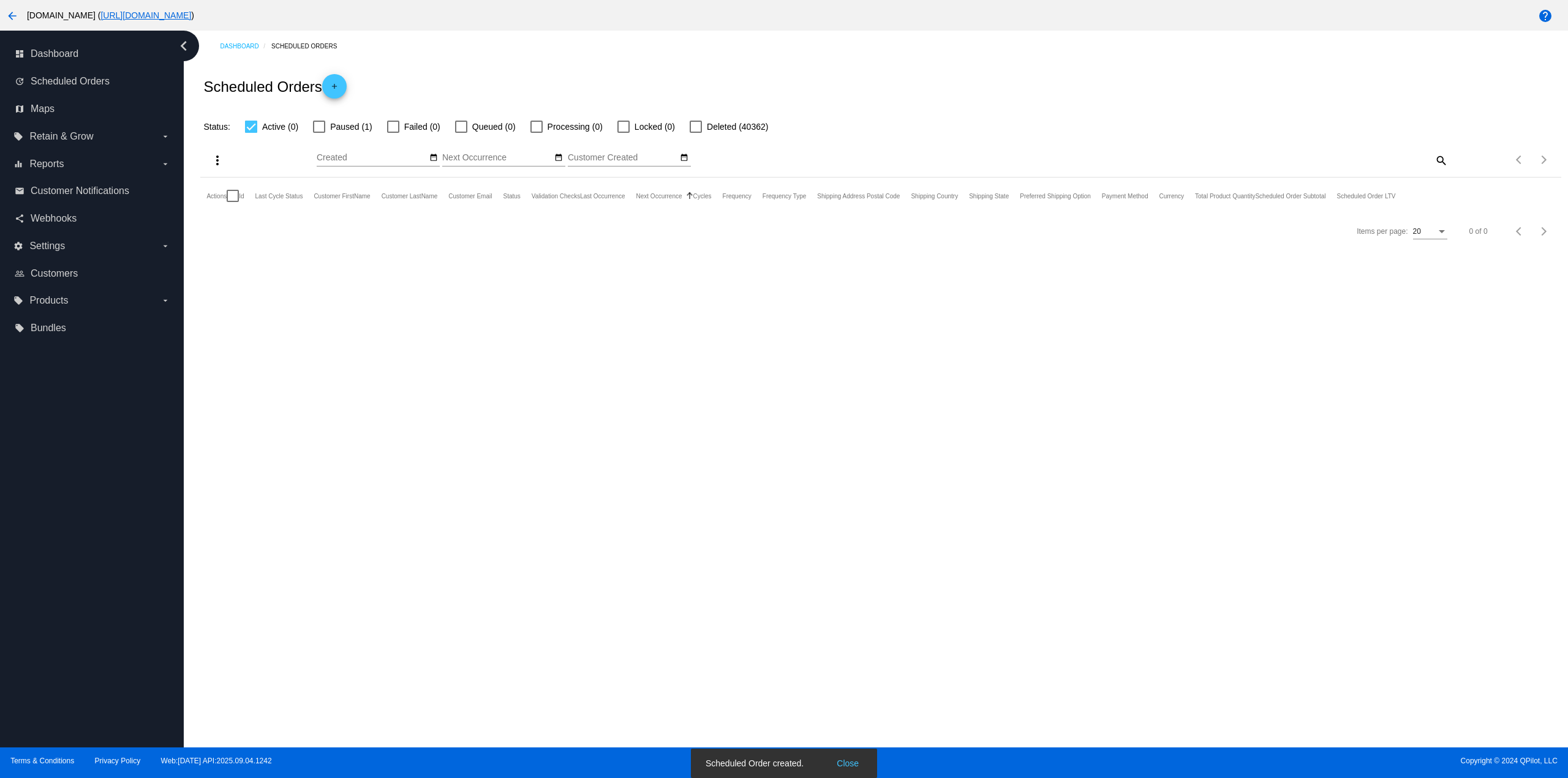
click at [322, 120] on label "Paused (1)" at bounding box center [341, 127] width 59 height 14
click at [319, 133] on input "Paused (1)" at bounding box center [319, 133] width 1 height 1
checkbox input "true"
click at [263, 125] on span "Active (0)" at bounding box center [280, 127] width 36 height 14
click at [251, 133] on input "Active (0)" at bounding box center [250, 133] width 1 height 1
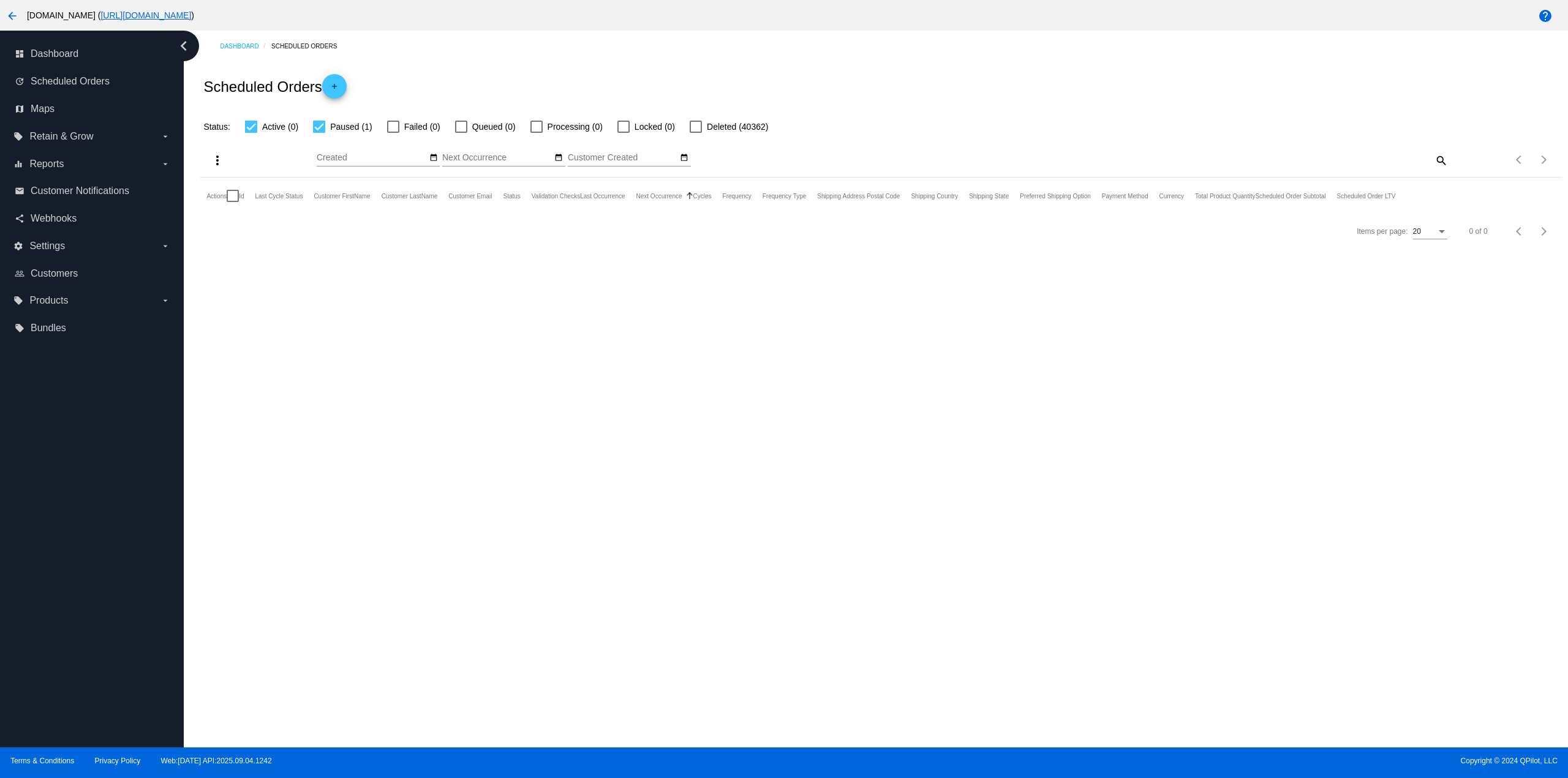
checkbox input "false"
click at [220, 229] on mat-icon "more_vert" at bounding box center [218, 231] width 14 height 14
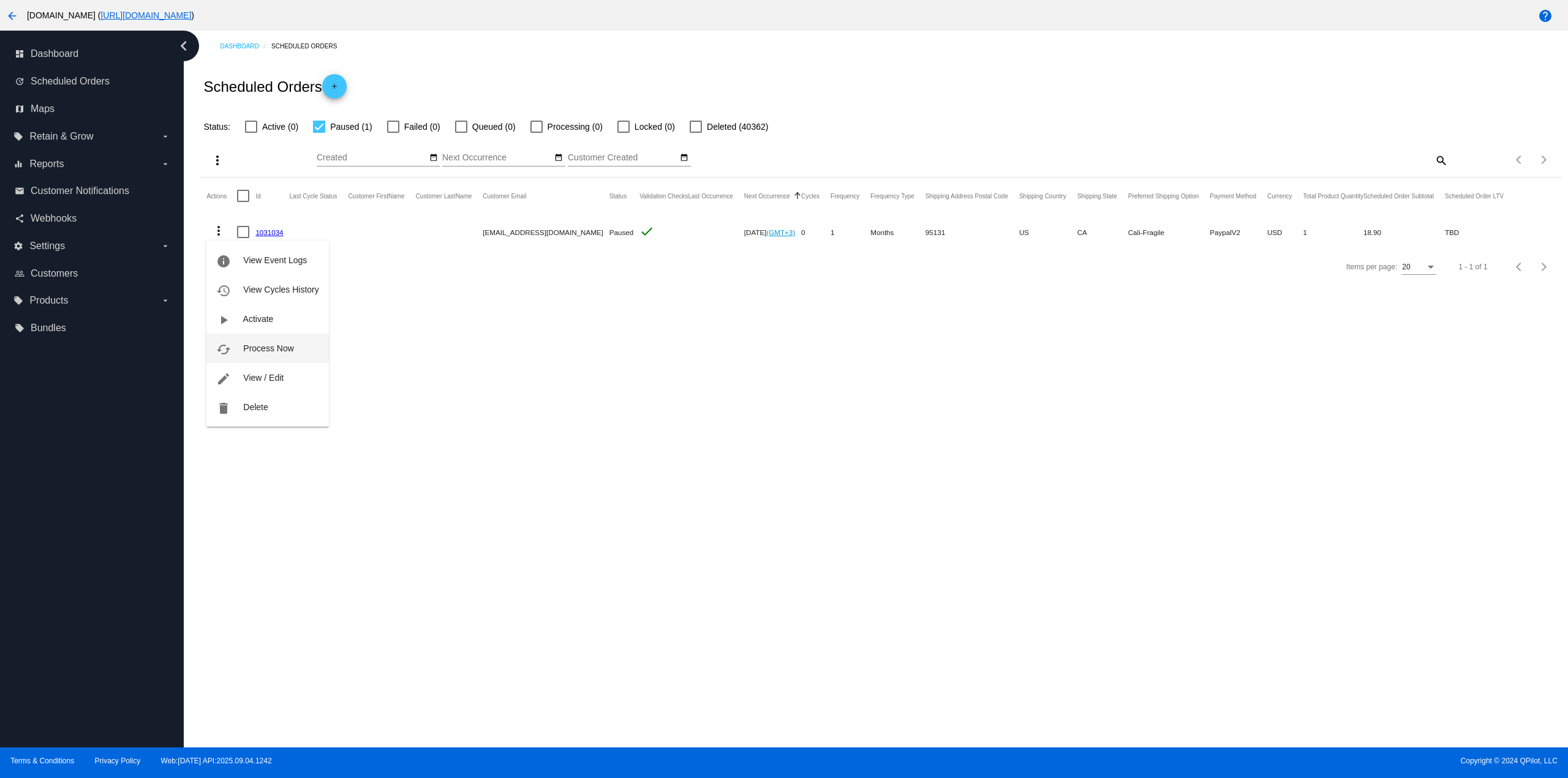
click at [286, 342] on button "cached Process Now" at bounding box center [267, 348] width 122 height 29
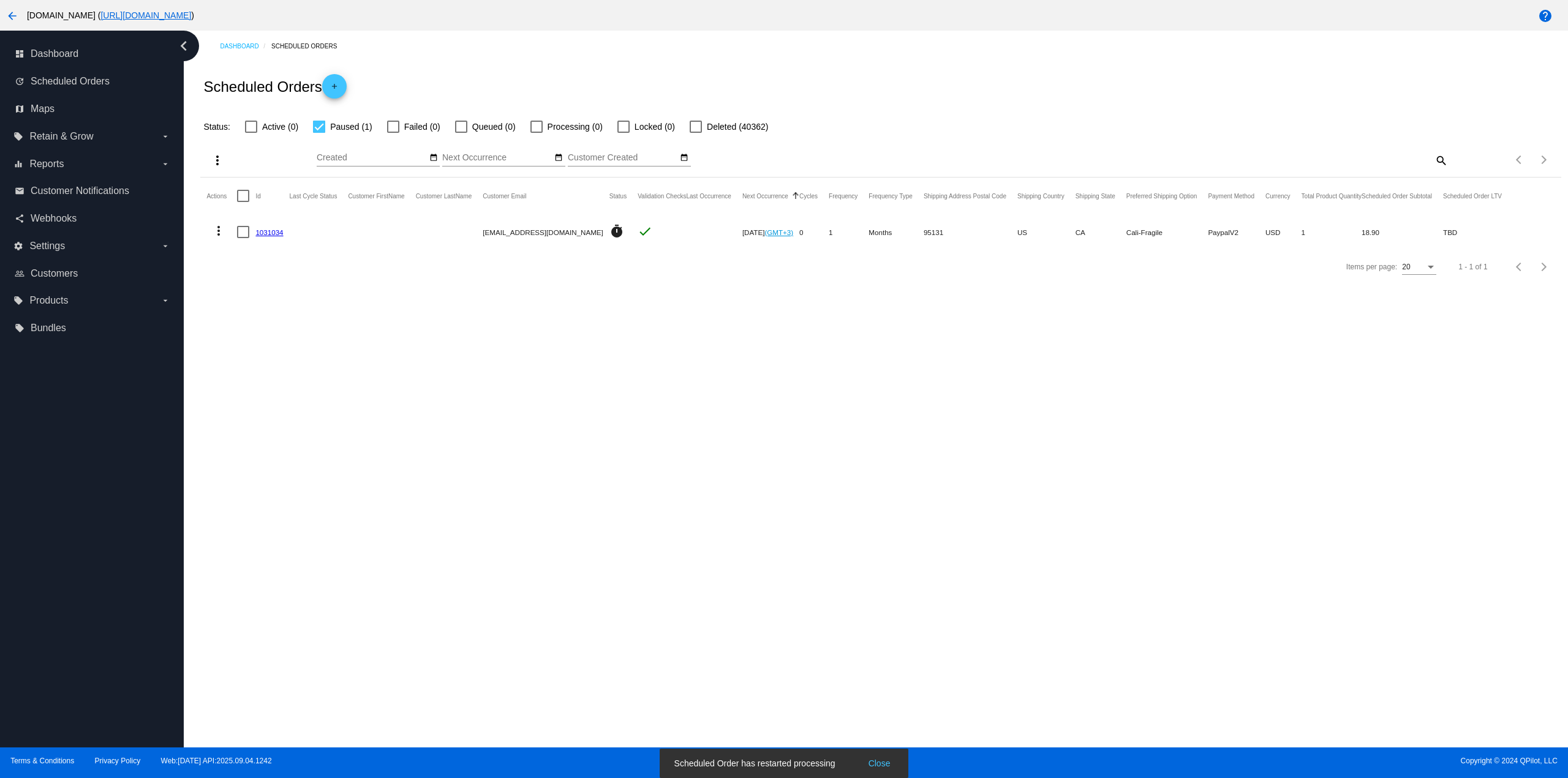
click at [276, 234] on link "1031034" at bounding box center [269, 232] width 27 height 8
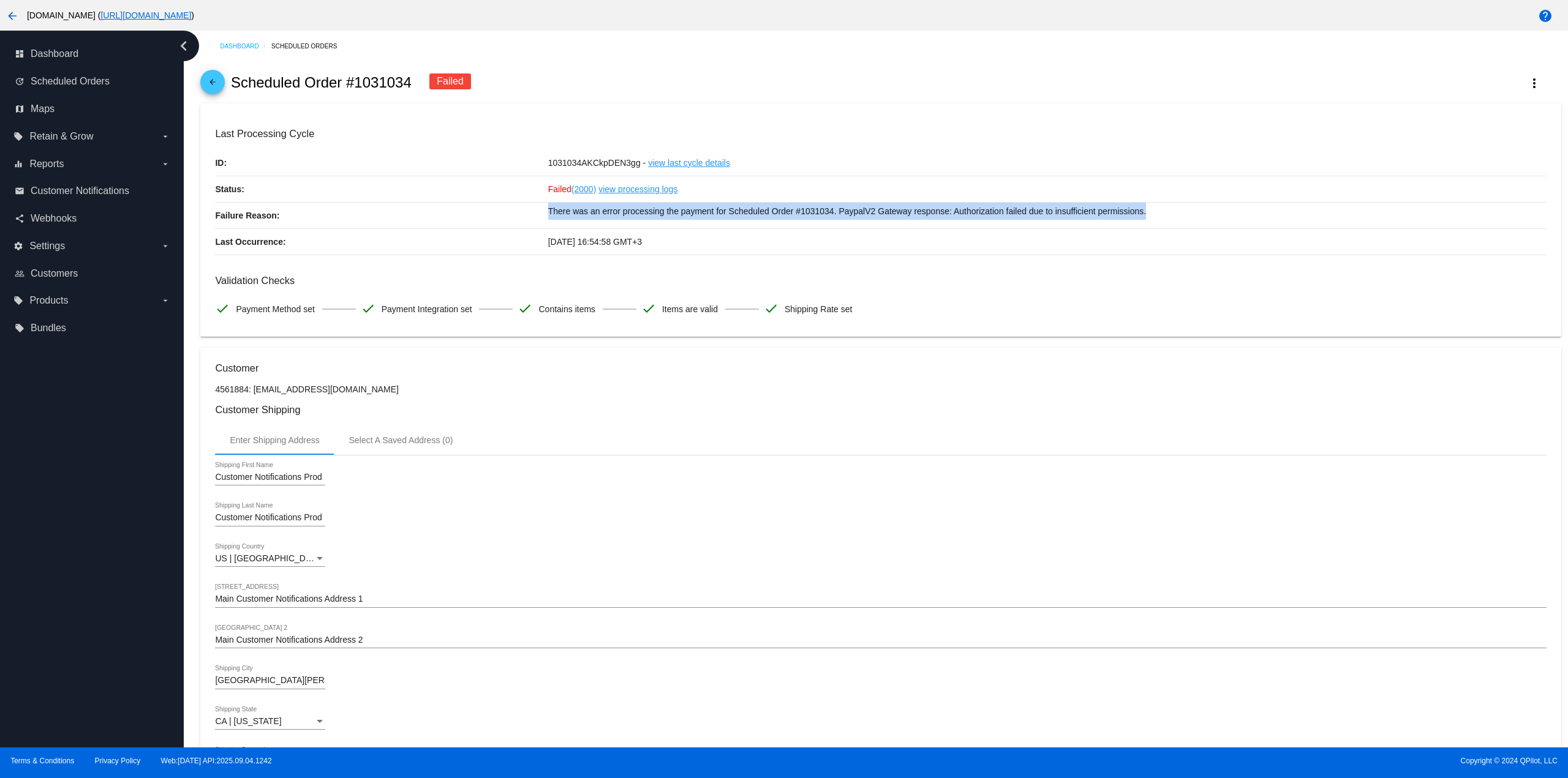
drag, startPoint x: 1158, startPoint y: 208, endPoint x: 209, endPoint y: 207, distance: 949.0
click at [209, 207] on mat-card "Last Processing Cycle ID: 1031034AKCkpDEN3gg - view last cycle details Status: …" at bounding box center [880, 220] width 1360 height 234
copy div "Failure Reason: There was an error processing the payment for Scheduled Order #…"
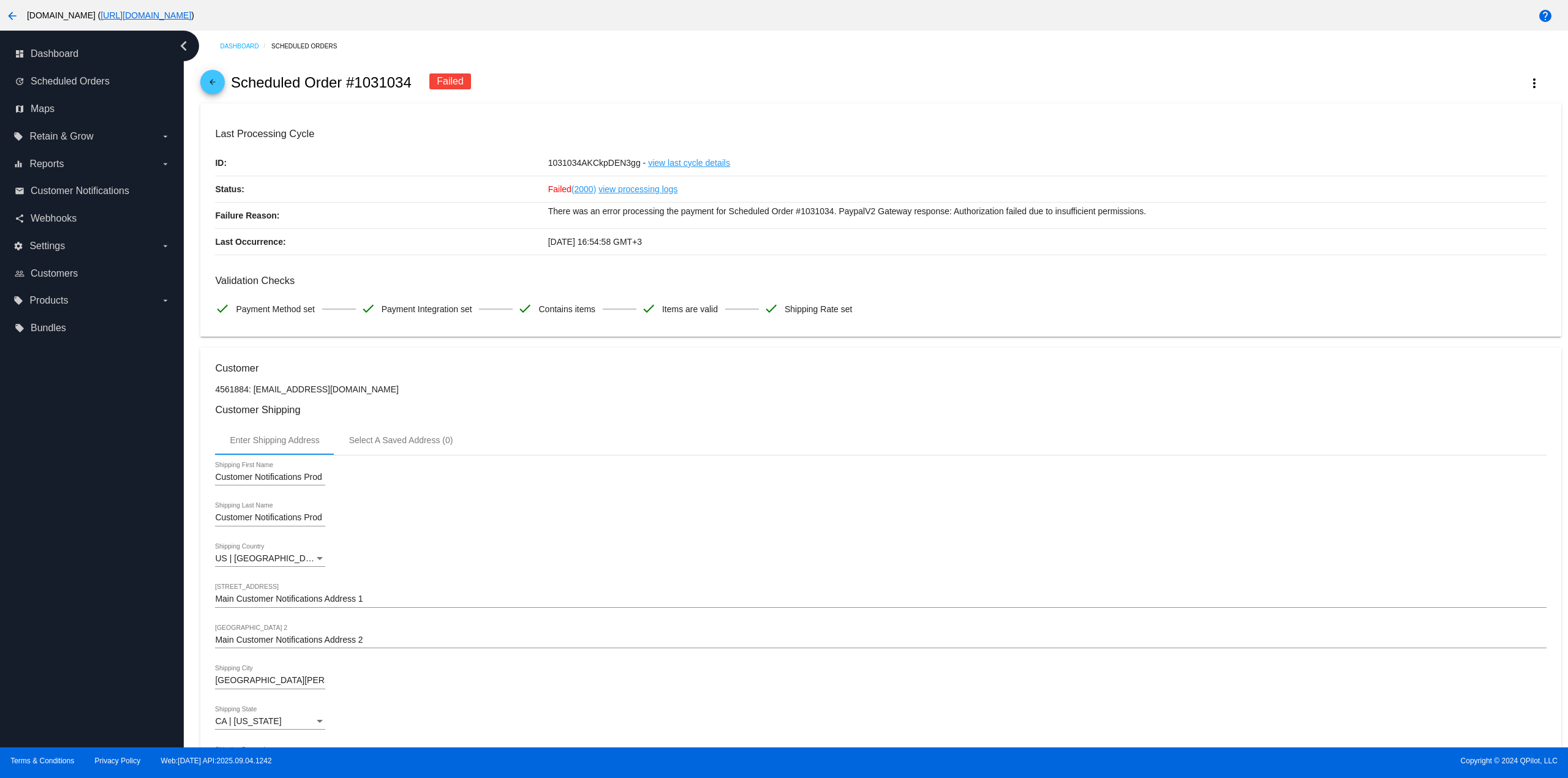
click at [730, 193] on div "Failed (2000) view processing logs" at bounding box center [1047, 189] width 998 height 25
drag, startPoint x: 351, startPoint y: 81, endPoint x: 229, endPoint y: 82, distance: 122.0
click at [229, 82] on div "arrow_back Scheduled Order #1031034 Failed more_vert" at bounding box center [880, 82] width 1360 height 42
copy h2 "Scheduled Order #1031034"
click at [639, 73] on div "arrow_back Scheduled Order #1031034 Failed more_vert" at bounding box center [880, 82] width 1360 height 42
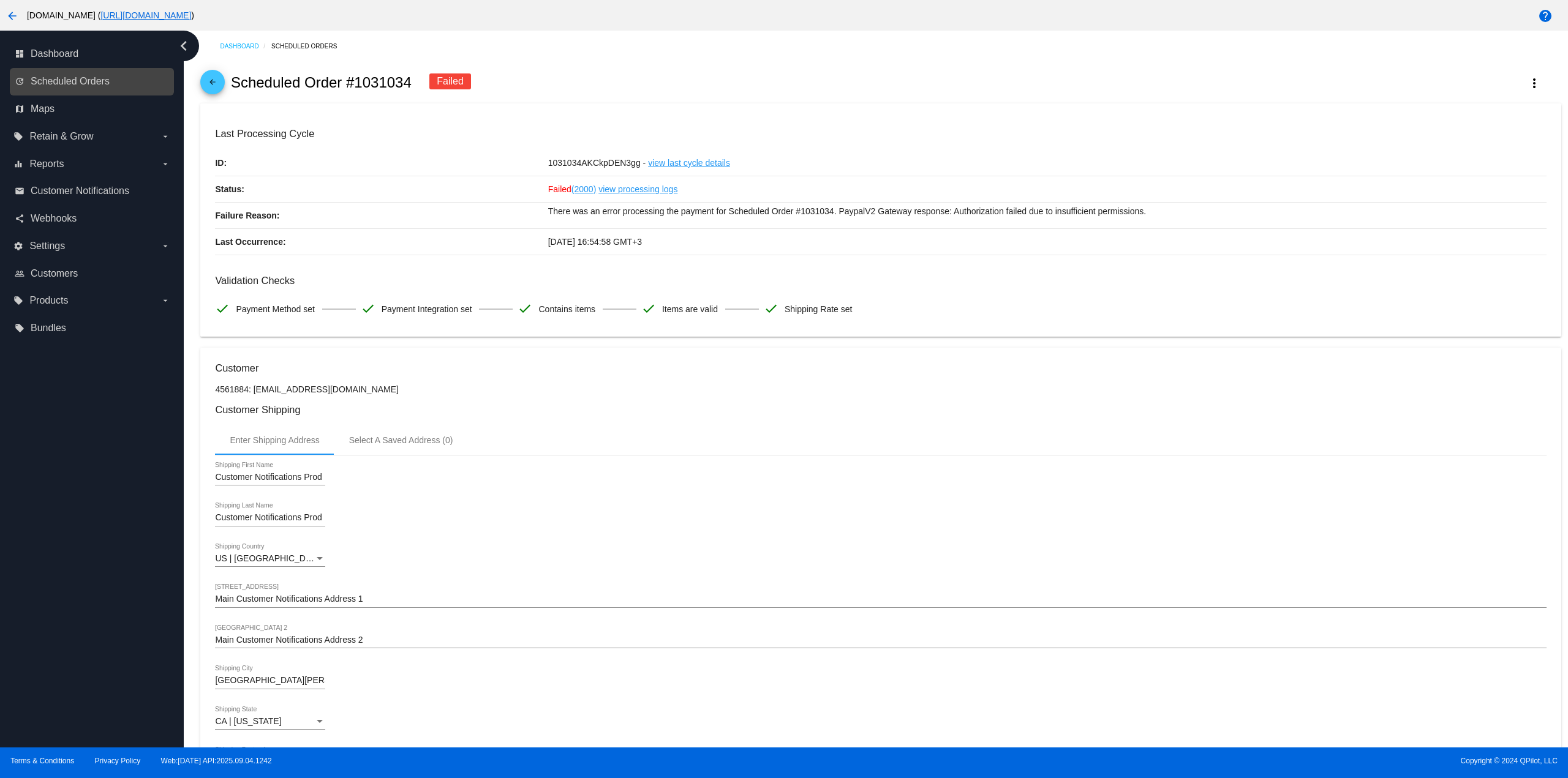
click at [112, 84] on link "update Scheduled Orders" at bounding box center [92, 82] width 156 height 20
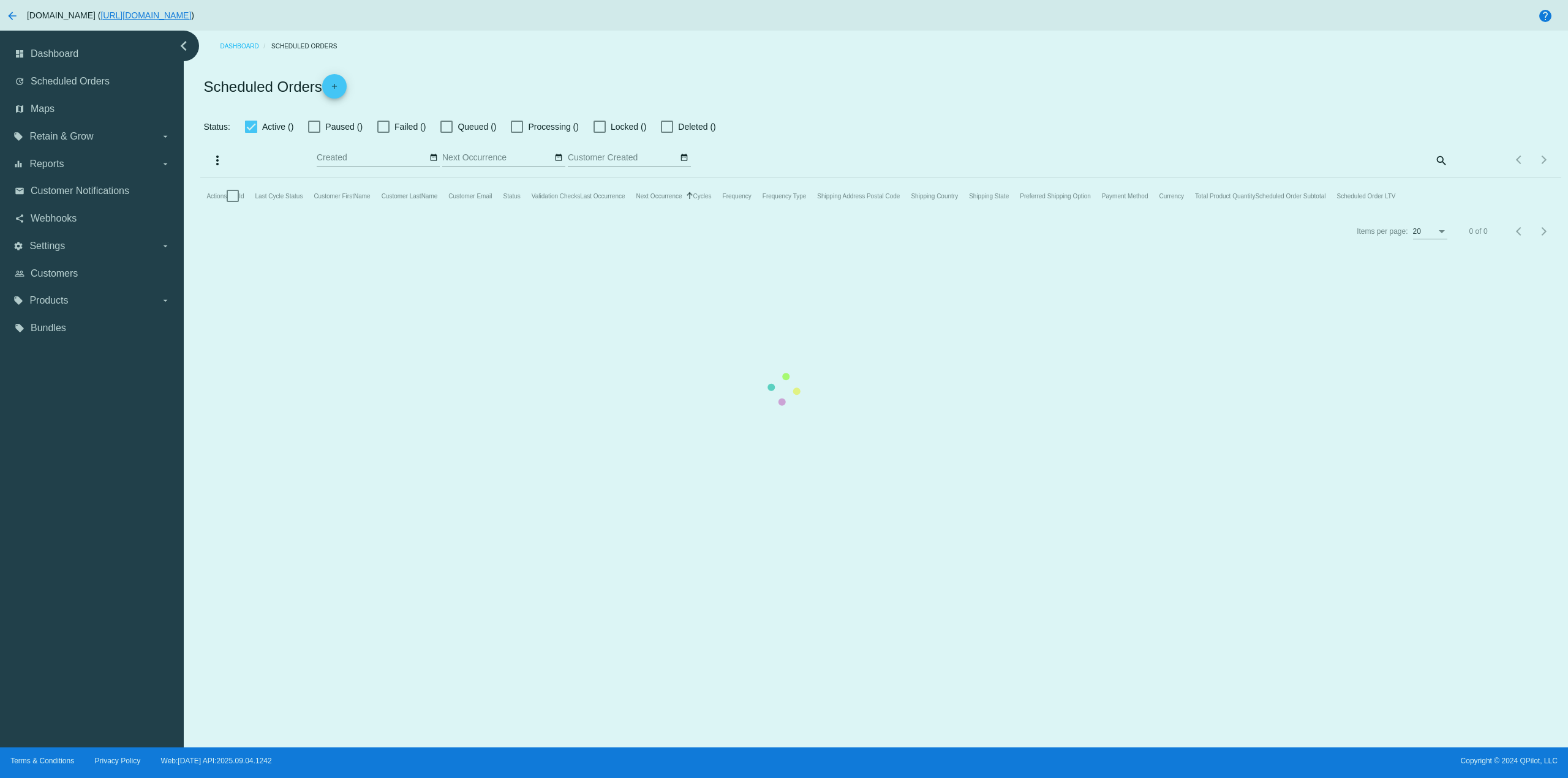
checkbox input "false"
checkbox input "true"
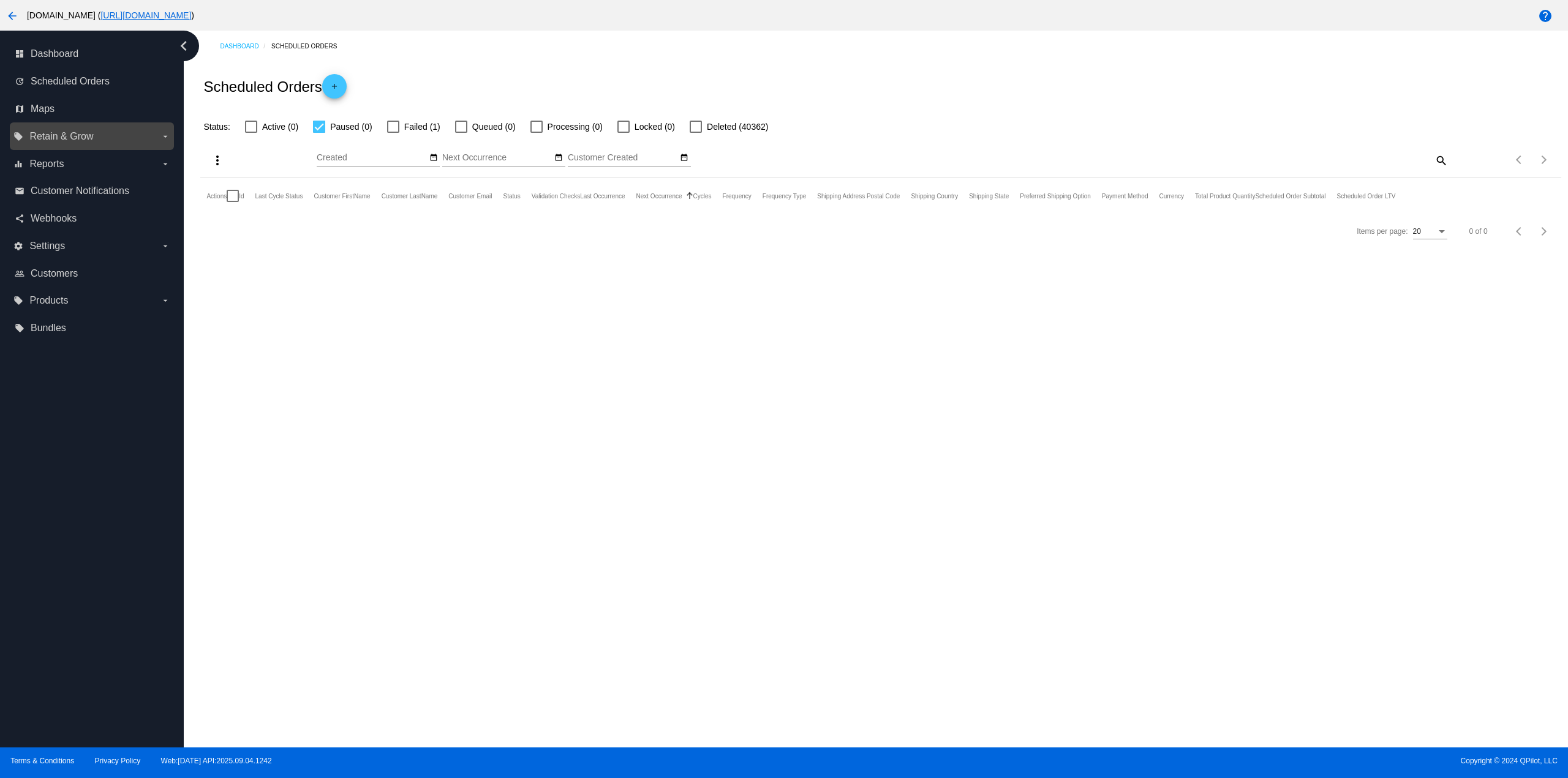
click at [93, 144] on label "local_offer Retain & Grow arrow_drop_down" at bounding box center [91, 137] width 156 height 20
click at [0, 0] on input "local_offer Retain & Grow arrow_drop_down" at bounding box center [0, 0] width 0 height 0
click at [397, 120] on label "Failed (1)" at bounding box center [413, 127] width 53 height 14
click at [393, 133] on input "Failed (1)" at bounding box center [392, 133] width 1 height 1
checkbox input "true"
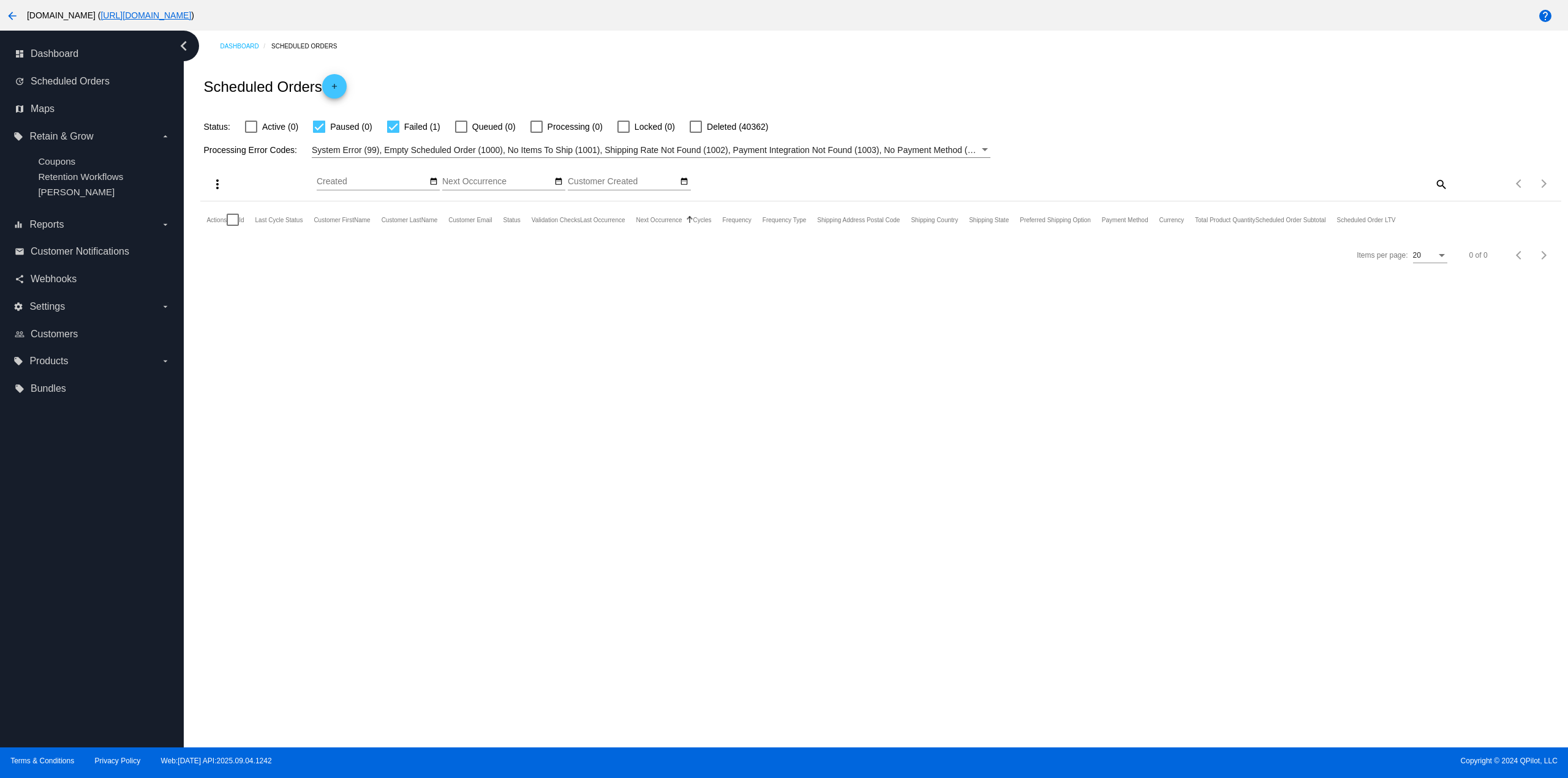
click at [334, 125] on span "Paused (0)" at bounding box center [351, 127] width 42 height 14
click at [319, 133] on input "Paused (0)" at bounding box center [319, 133] width 1 height 1
checkbox input "false"
click at [281, 126] on span "Active (0)" at bounding box center [280, 127] width 36 height 14
click at [251, 133] on input "Active (0)" at bounding box center [250, 133] width 1 height 1
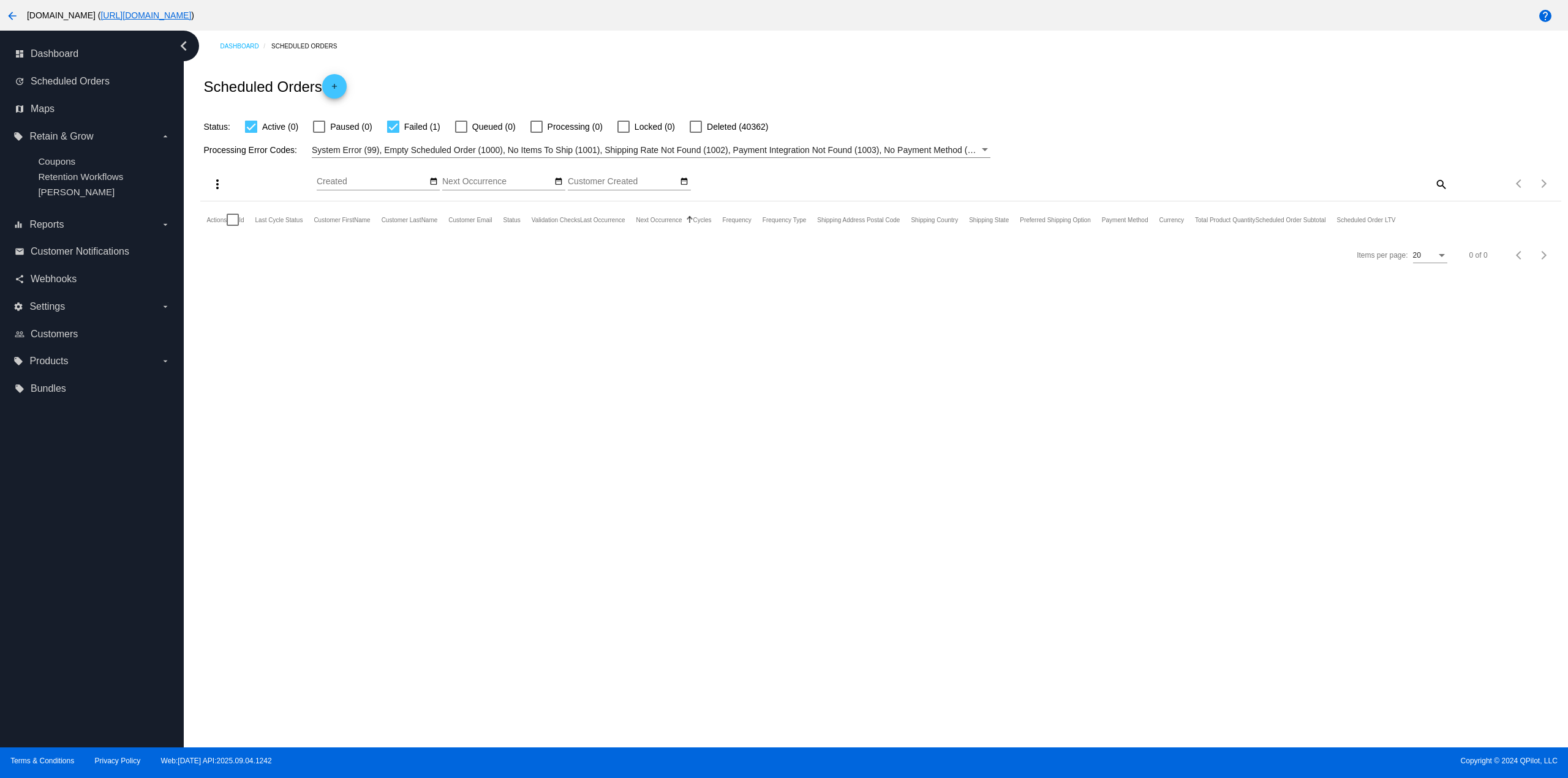
click at [262, 122] on label "Active (0)" at bounding box center [271, 127] width 53 height 14
click at [251, 133] on input "Active (0)" at bounding box center [250, 133] width 1 height 1
checkbox input "false"
click at [269, 256] on link "1031034" at bounding box center [269, 256] width 27 height 8
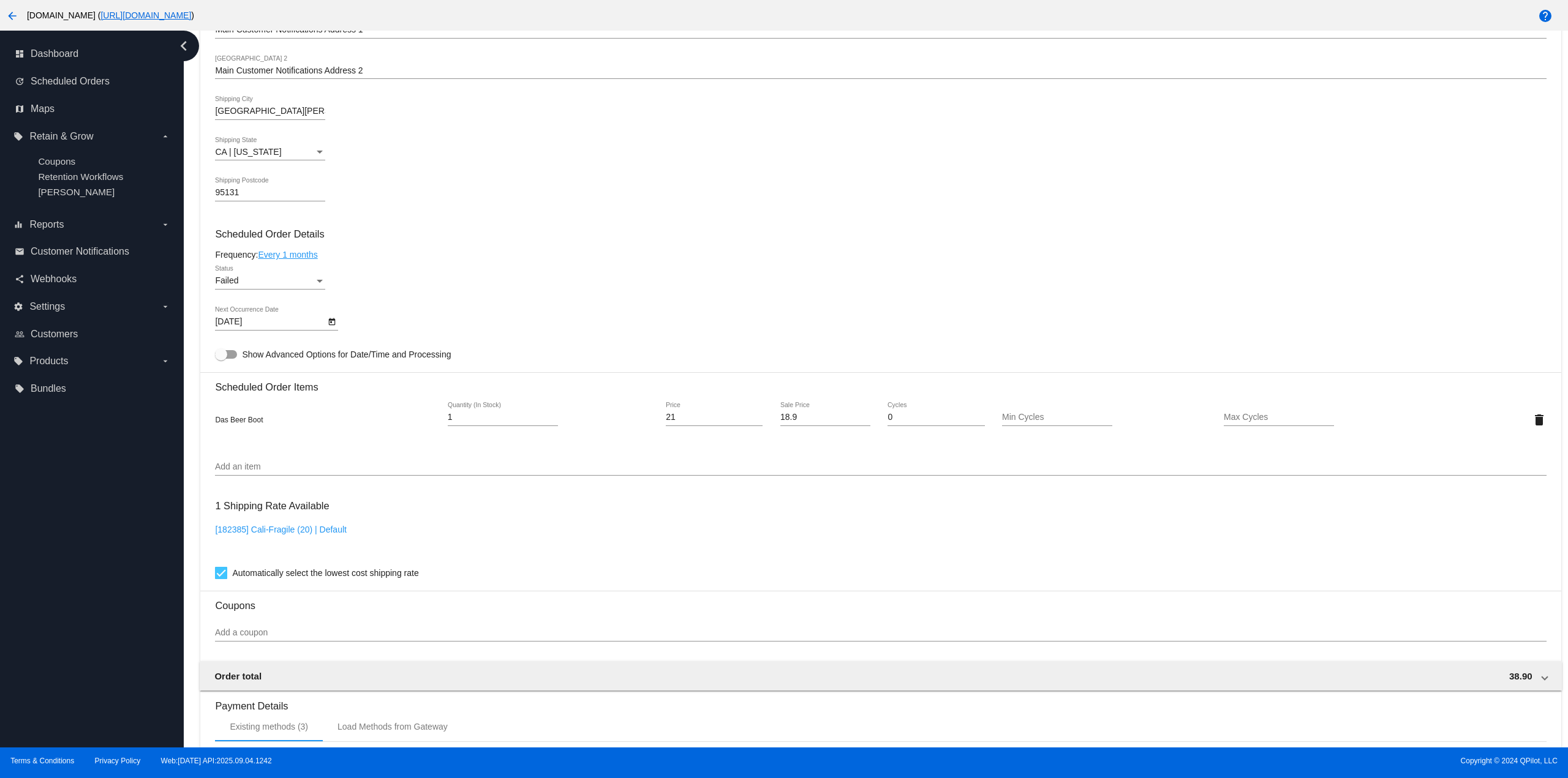
scroll to position [825, 0]
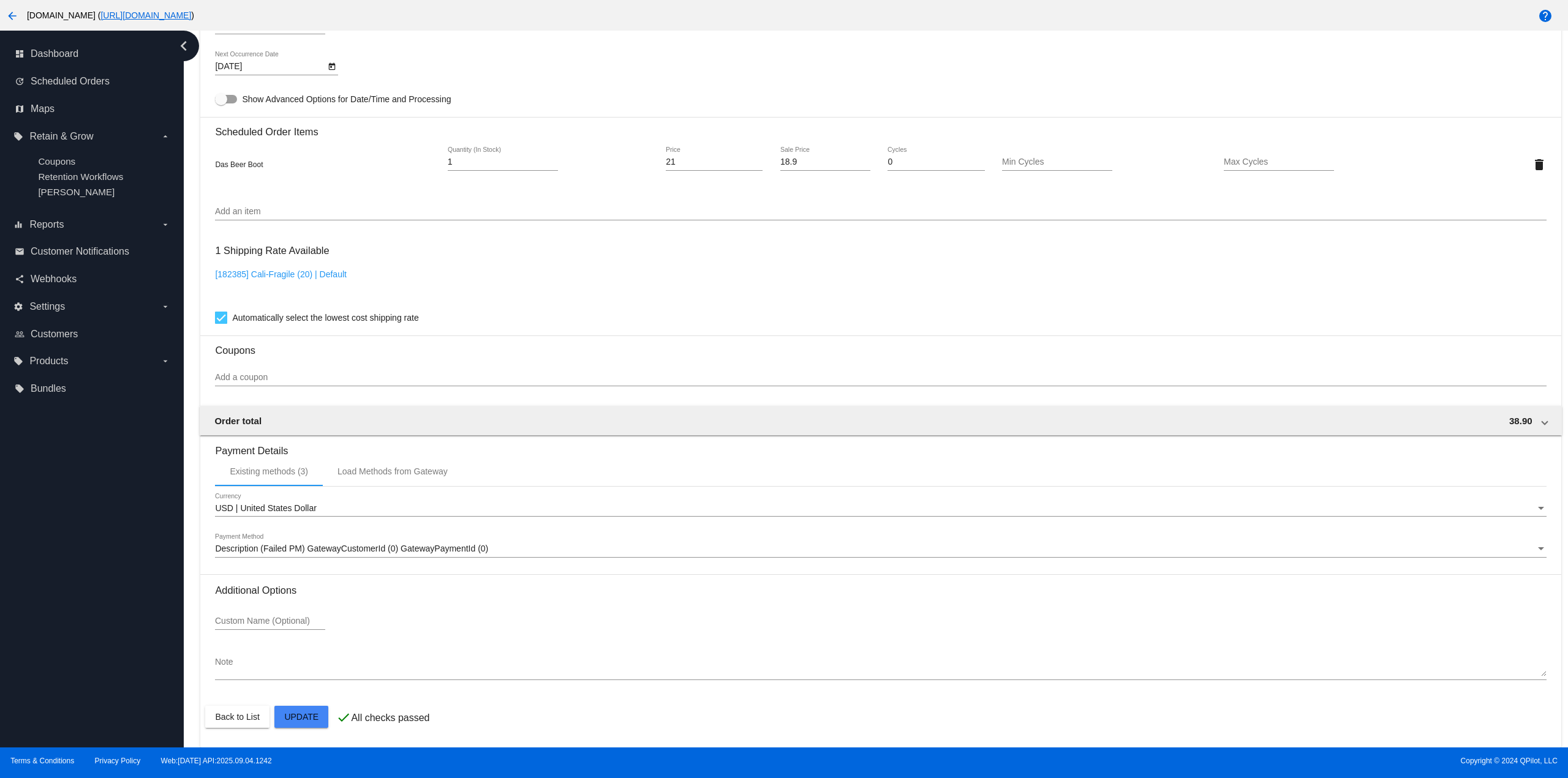
click at [273, 379] on input "Add a coupon" at bounding box center [880, 378] width 1331 height 10
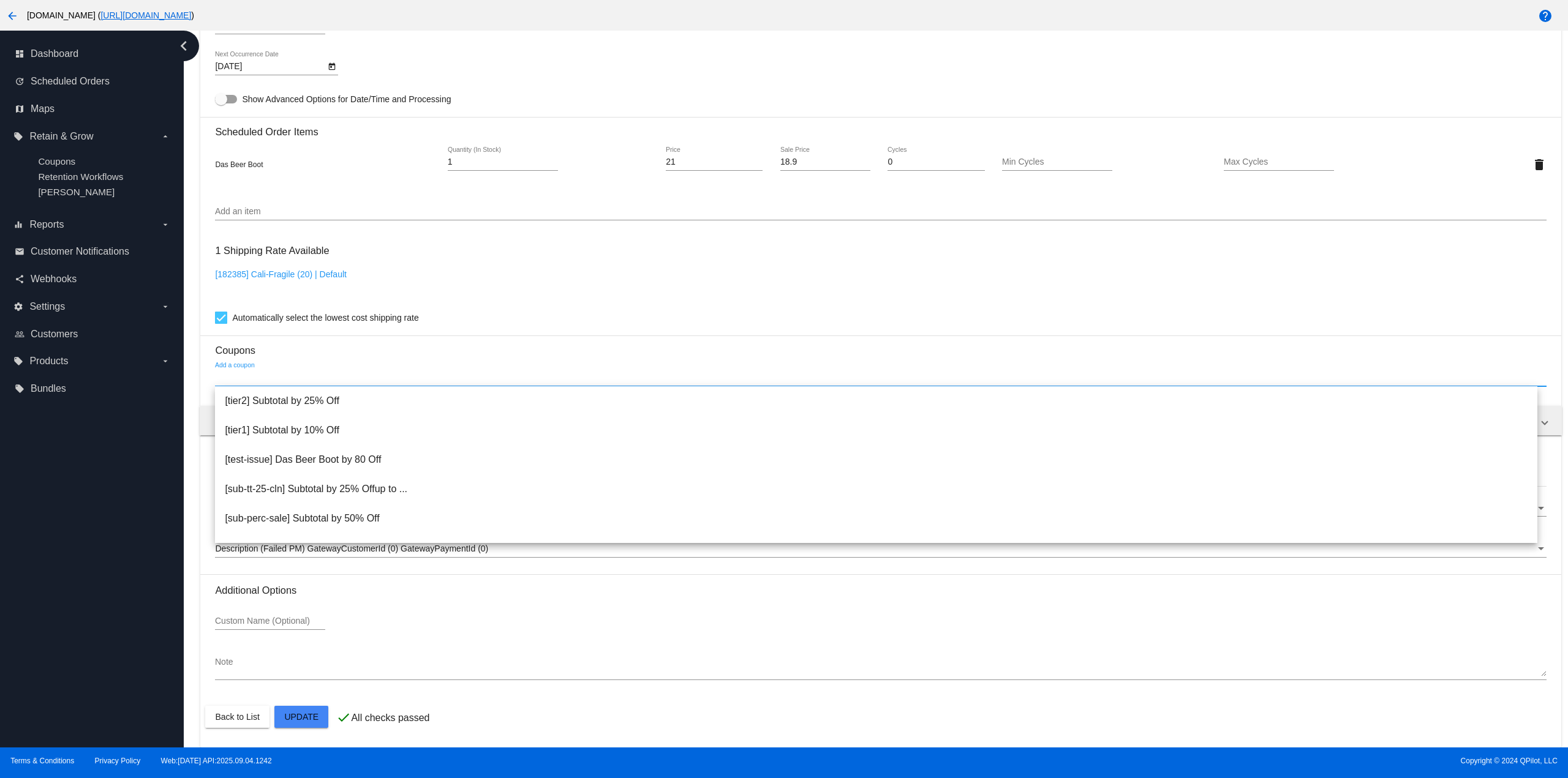
paste input "5-ship"
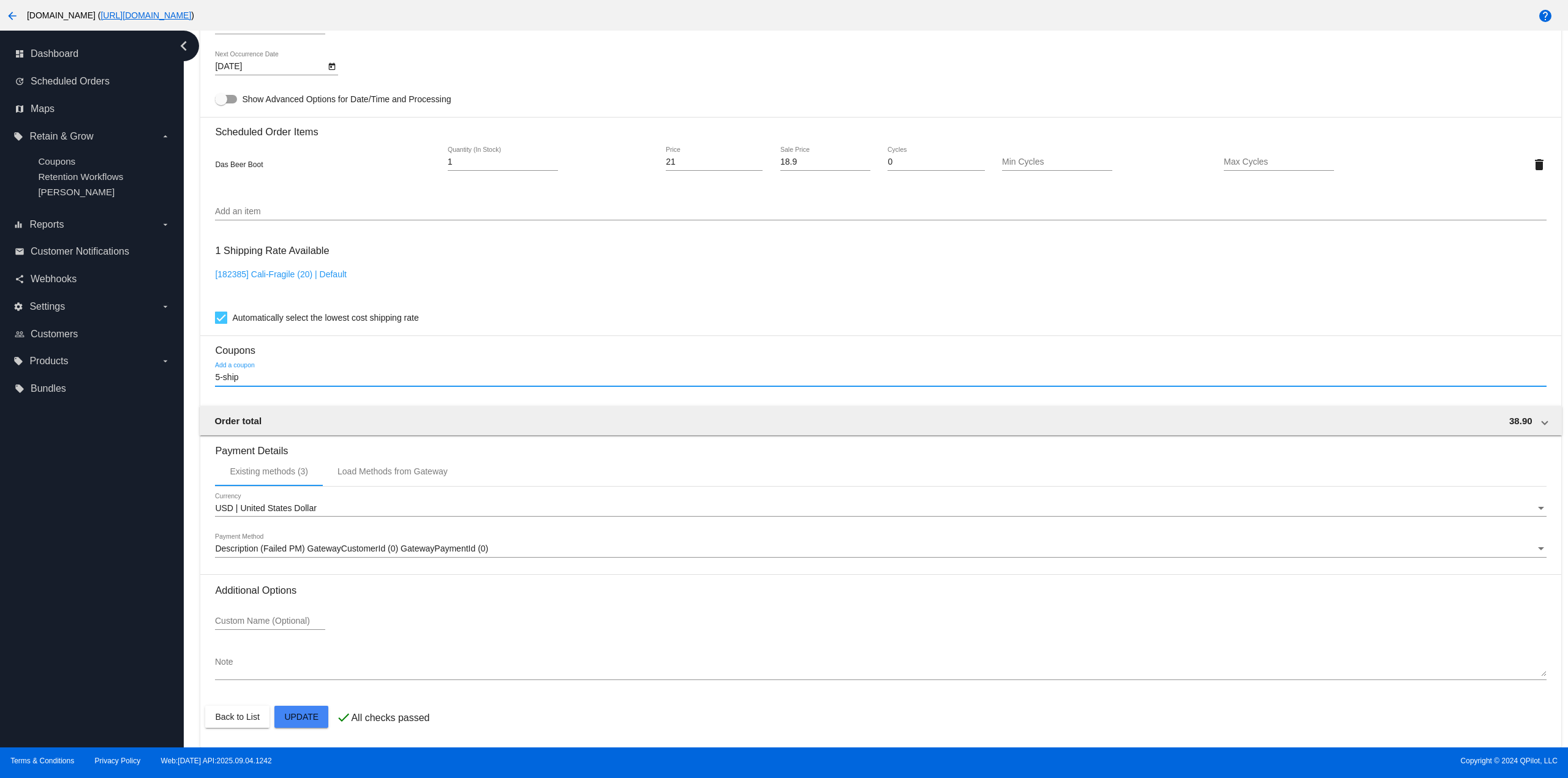
click at [292, 394] on div "5-ship Add a coupon" at bounding box center [880, 379] width 1331 height 35
click at [294, 380] on input "5-ship" at bounding box center [880, 378] width 1331 height 10
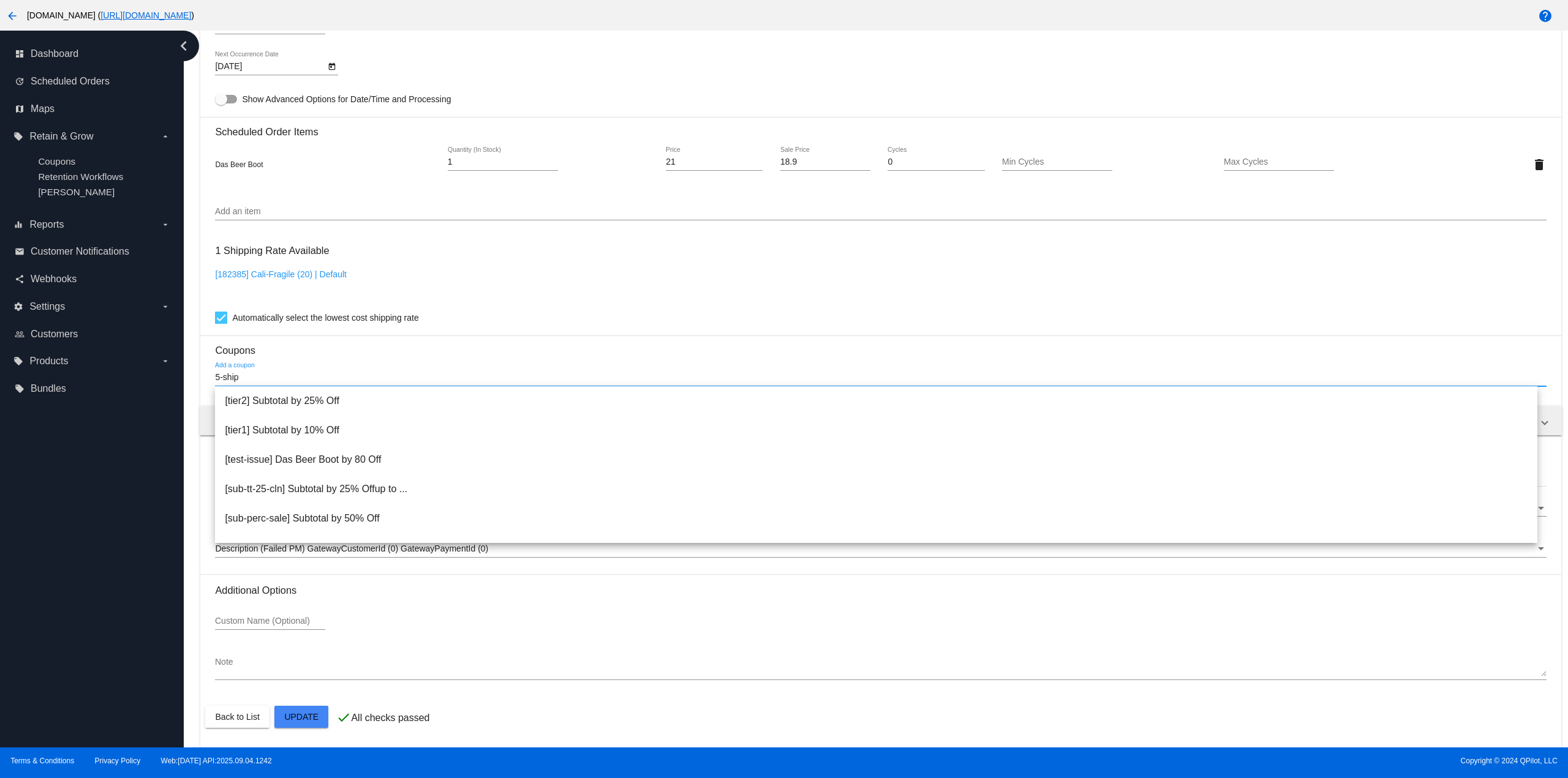
click at [216, 375] on input "5-ship" at bounding box center [880, 378] width 1331 height 10
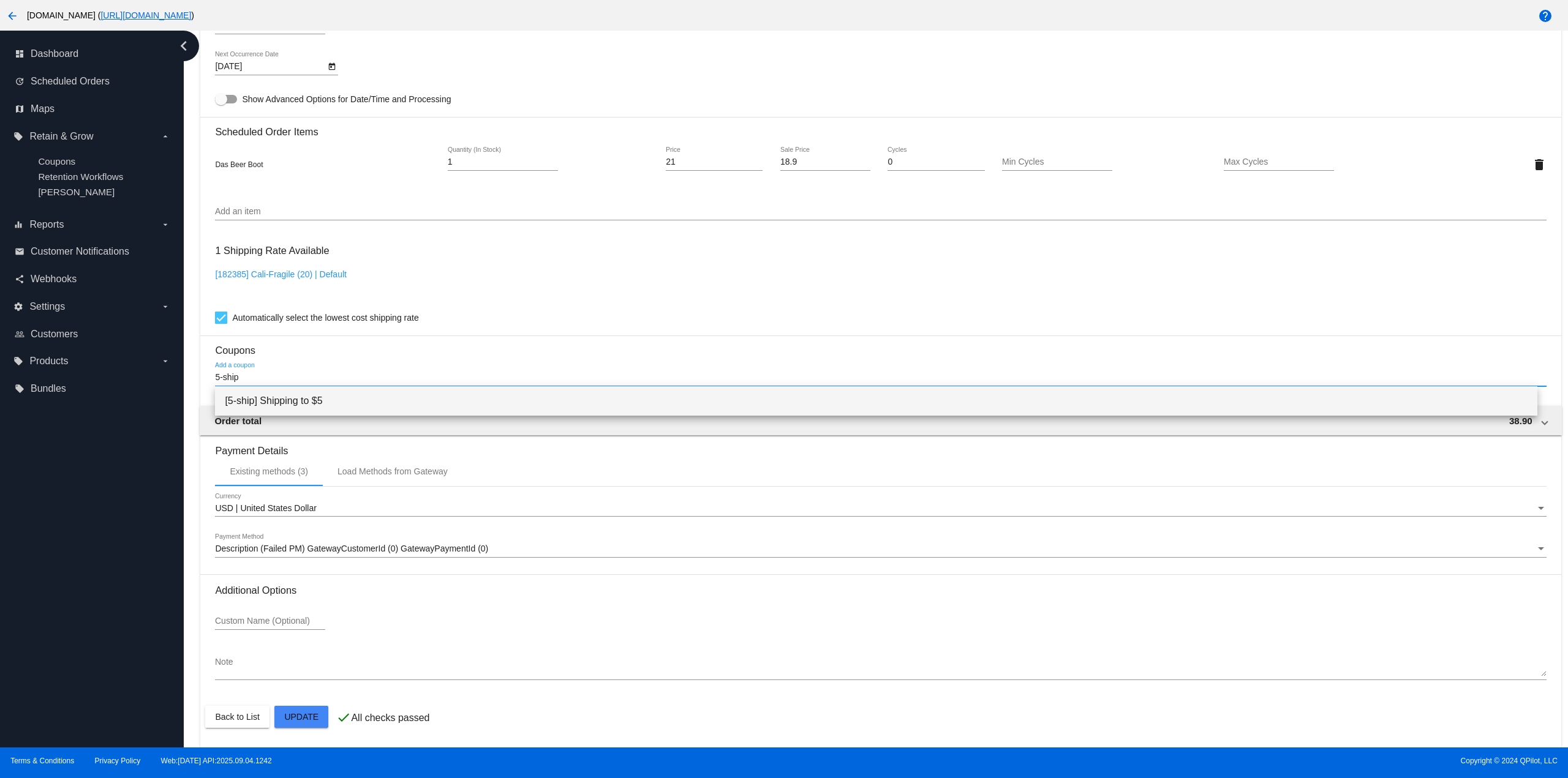
type input "5-ship"
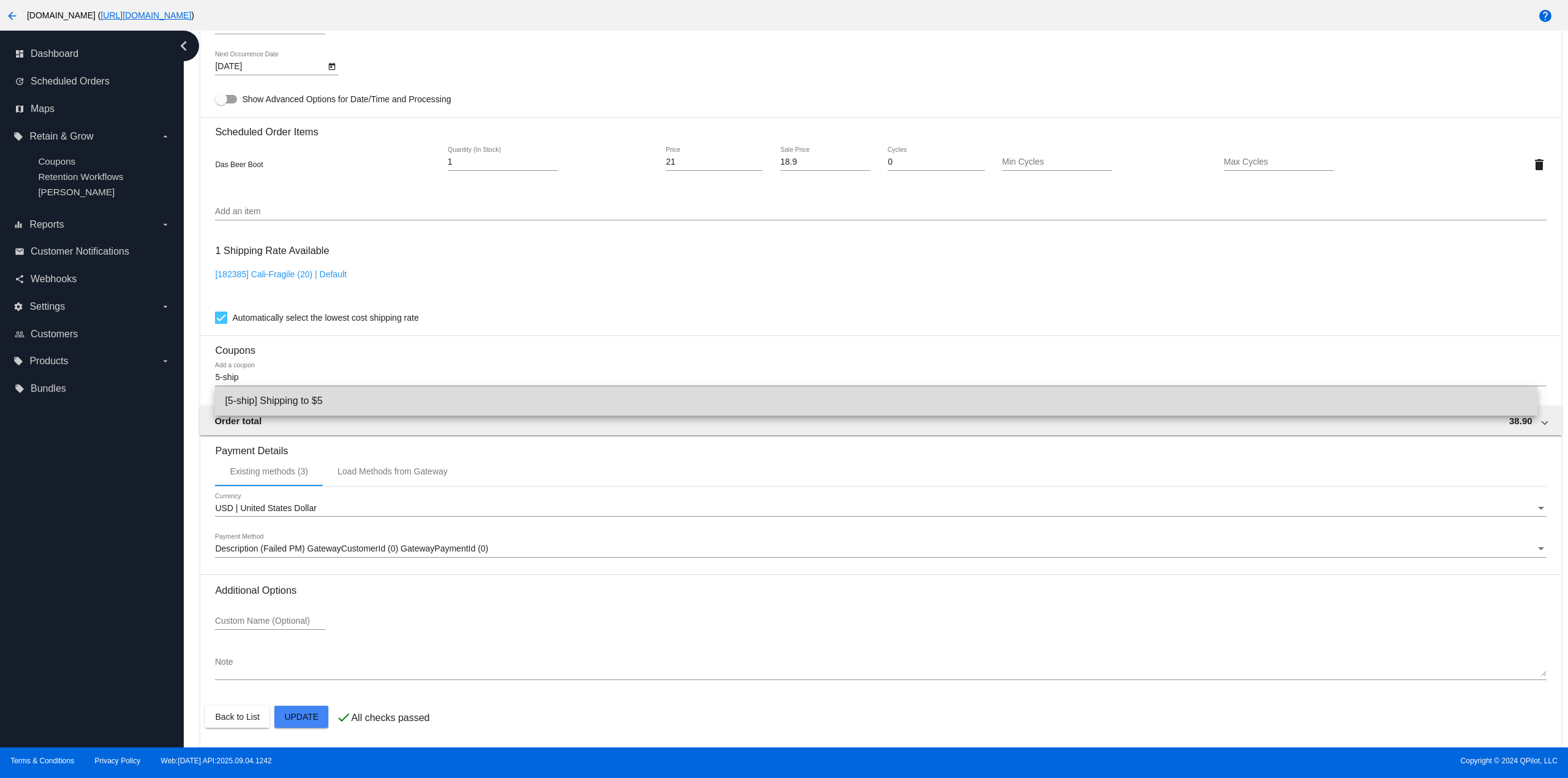
click at [255, 399] on span "[5-ship] Shipping to $5" at bounding box center [875, 401] width 1302 height 29
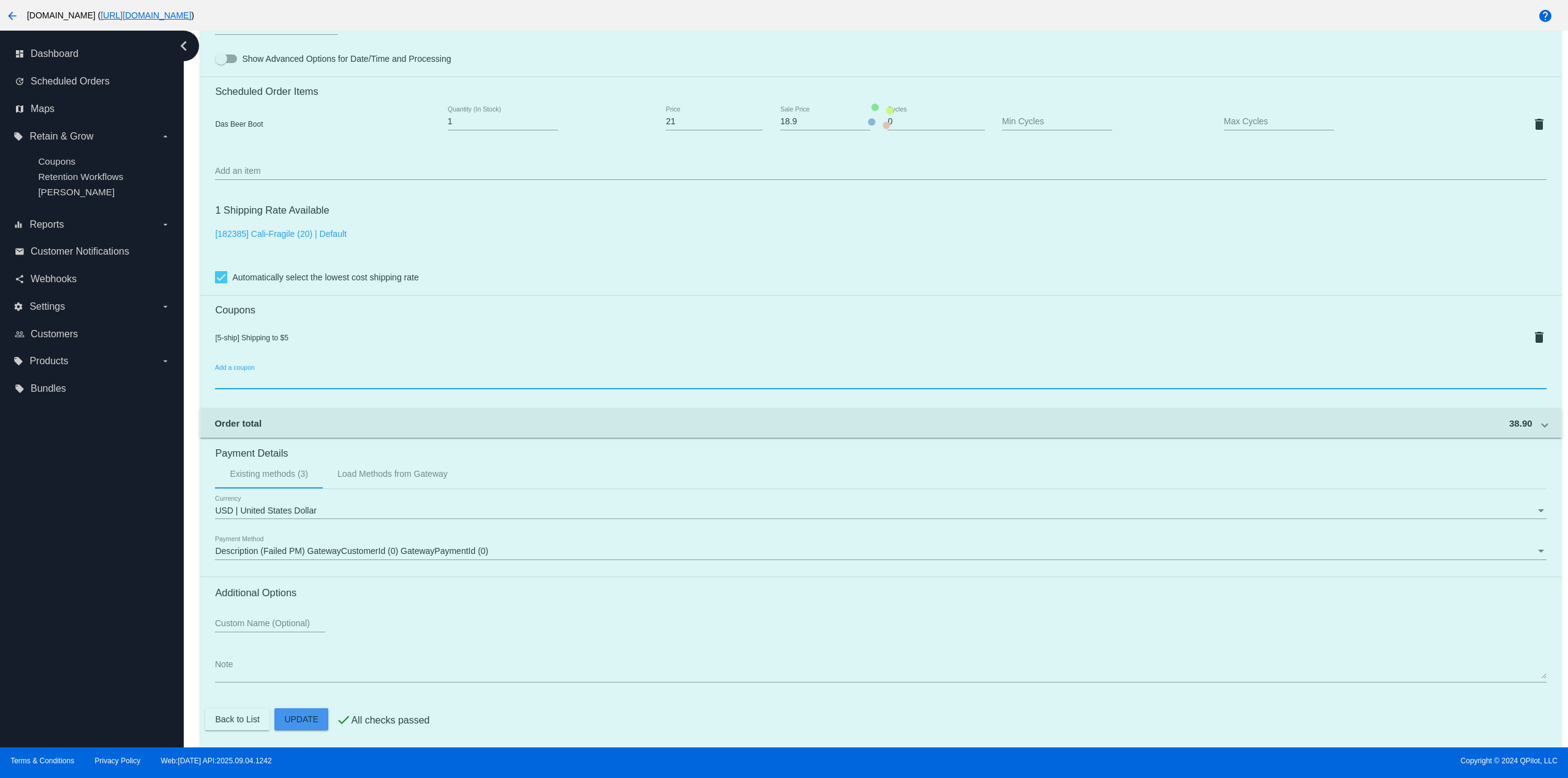
scroll to position [868, 0]
click at [305, 715] on mat-card "Customer 4561884: testuser-8173bb@inbox.of-it.org Customer Shipping Enter Shipp…" at bounding box center [880, 113] width 1360 height 1267
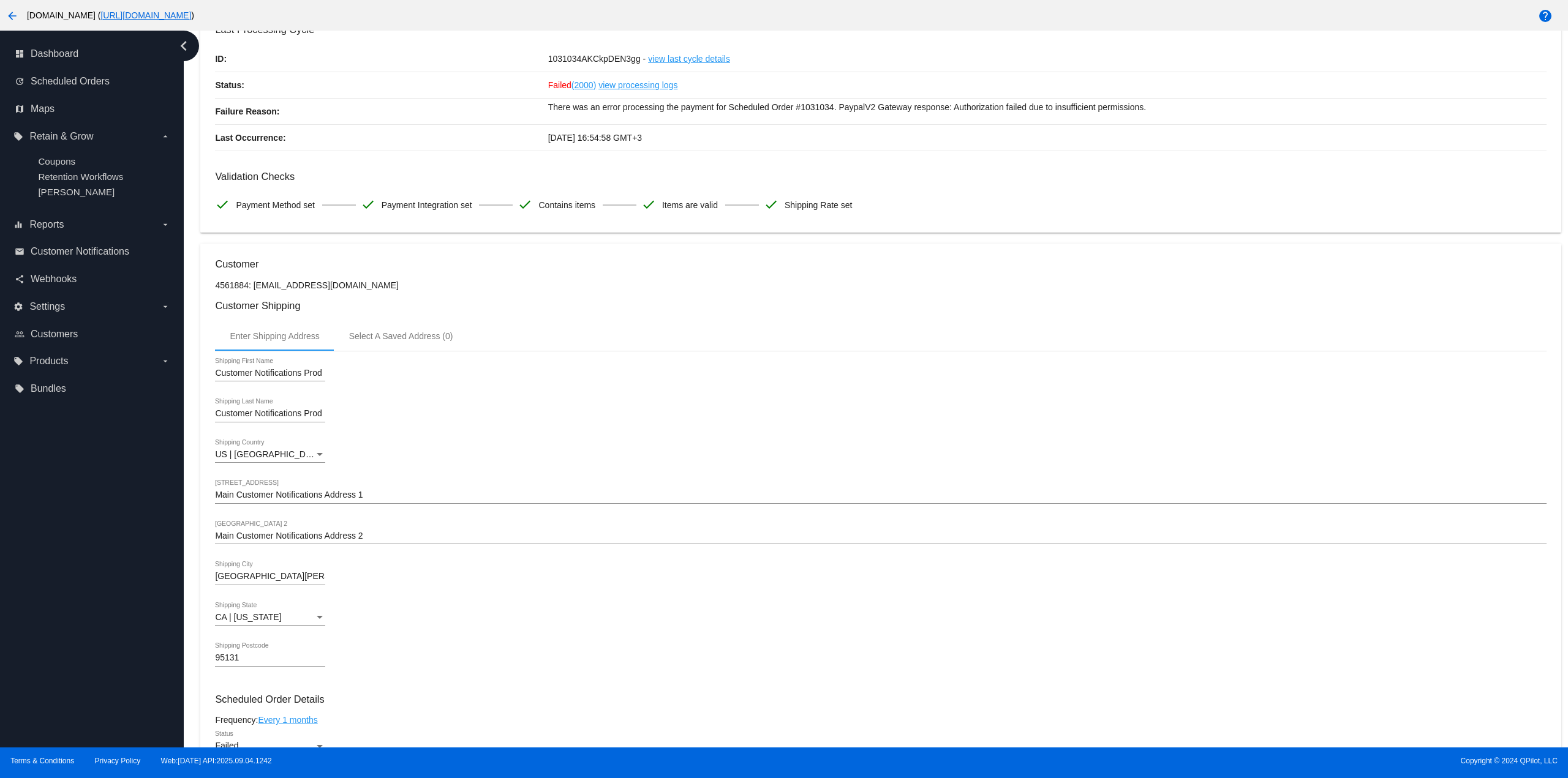
scroll to position [0, 0]
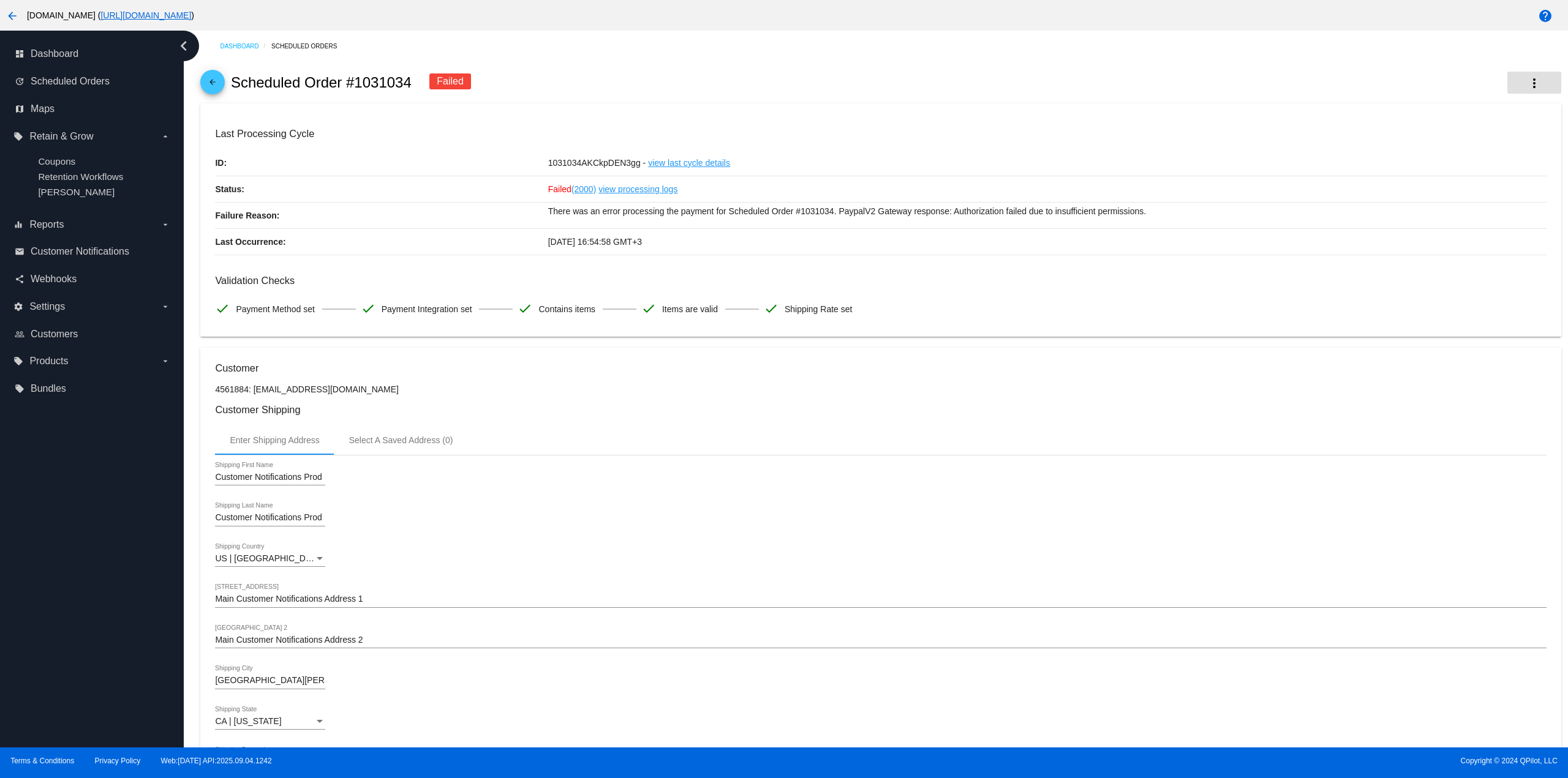
click at [1529, 80] on mat-icon "more_vert" at bounding box center [1534, 83] width 14 height 14
click at [1455, 202] on button "cached Restart Processing" at bounding box center [1466, 208] width 171 height 29
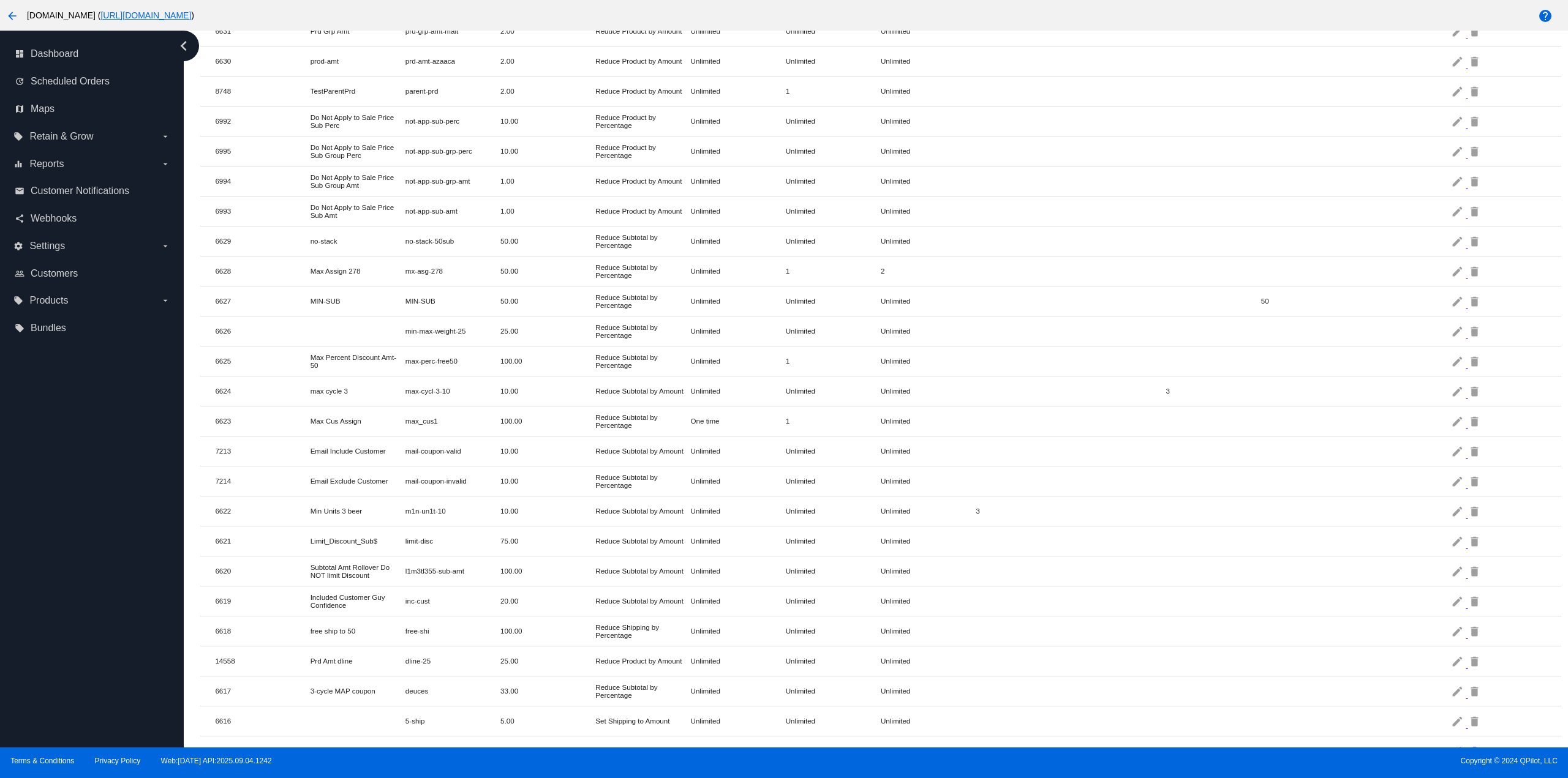
scroll to position [895, 0]
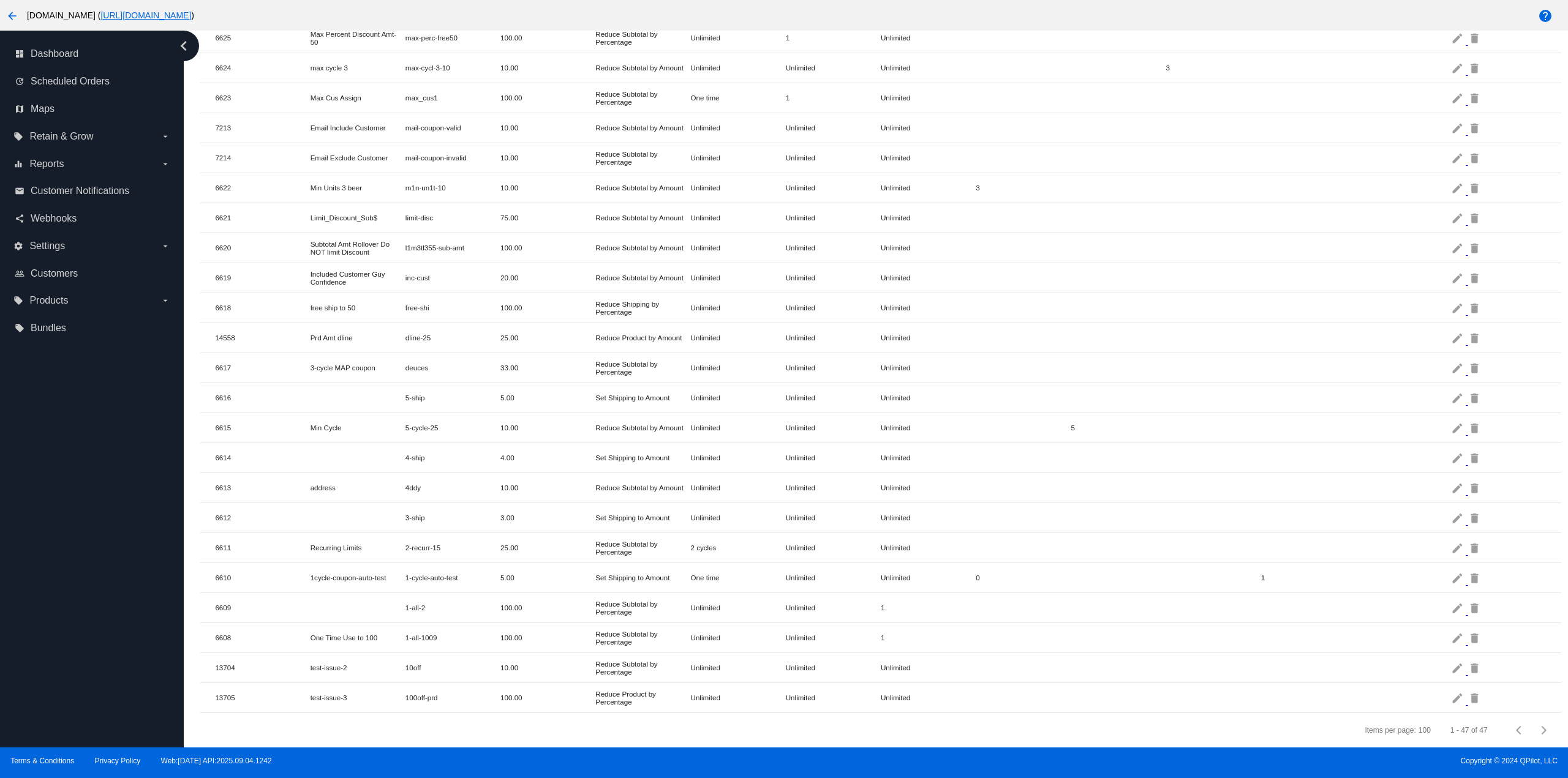
click at [620, 571] on mat-cell "Set Shipping to Amount" at bounding box center [642, 578] width 95 height 14
drag, startPoint x: 426, startPoint y: 390, endPoint x: 396, endPoint y: 391, distance: 30.0
click at [395, 387] on mat-row "6616 5-ship 5.00 Set Shipping to Amount Unlimited Unlimited Unlimited edit dele…" at bounding box center [880, 398] width 1360 height 30
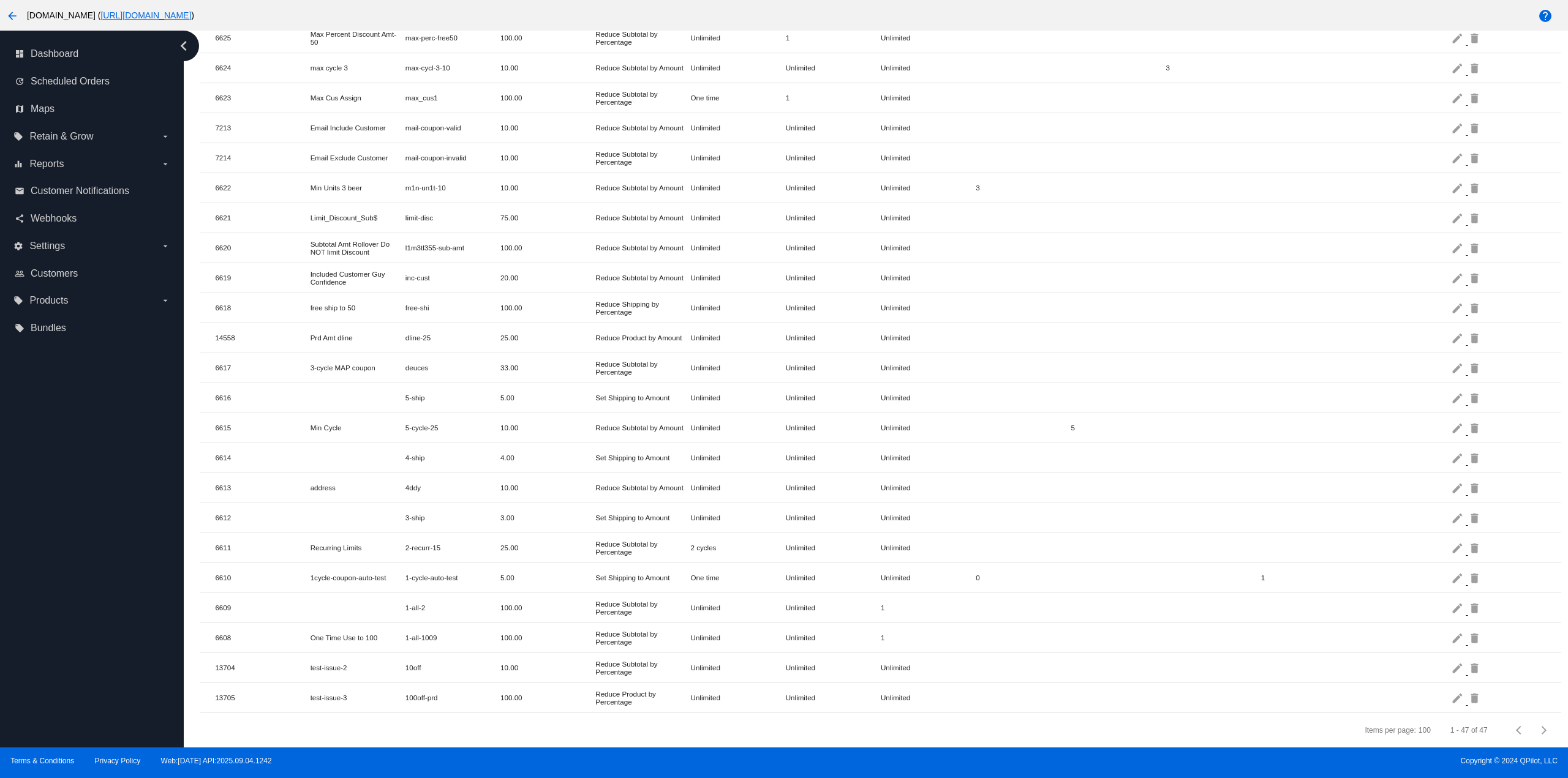
copy mat-row "5-ship"
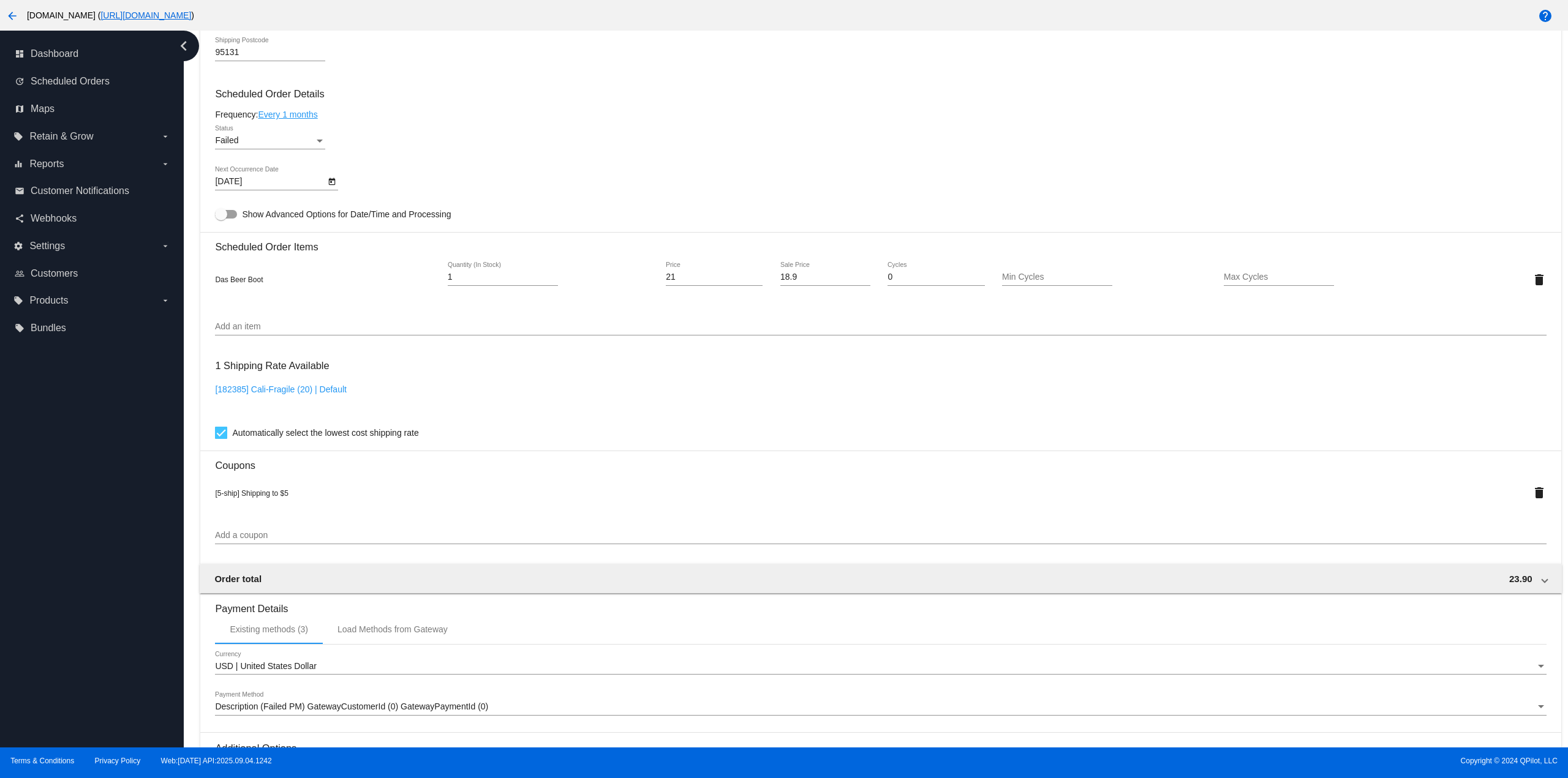
scroll to position [735, 0]
